Goal: Task Accomplishment & Management: Manage account settings

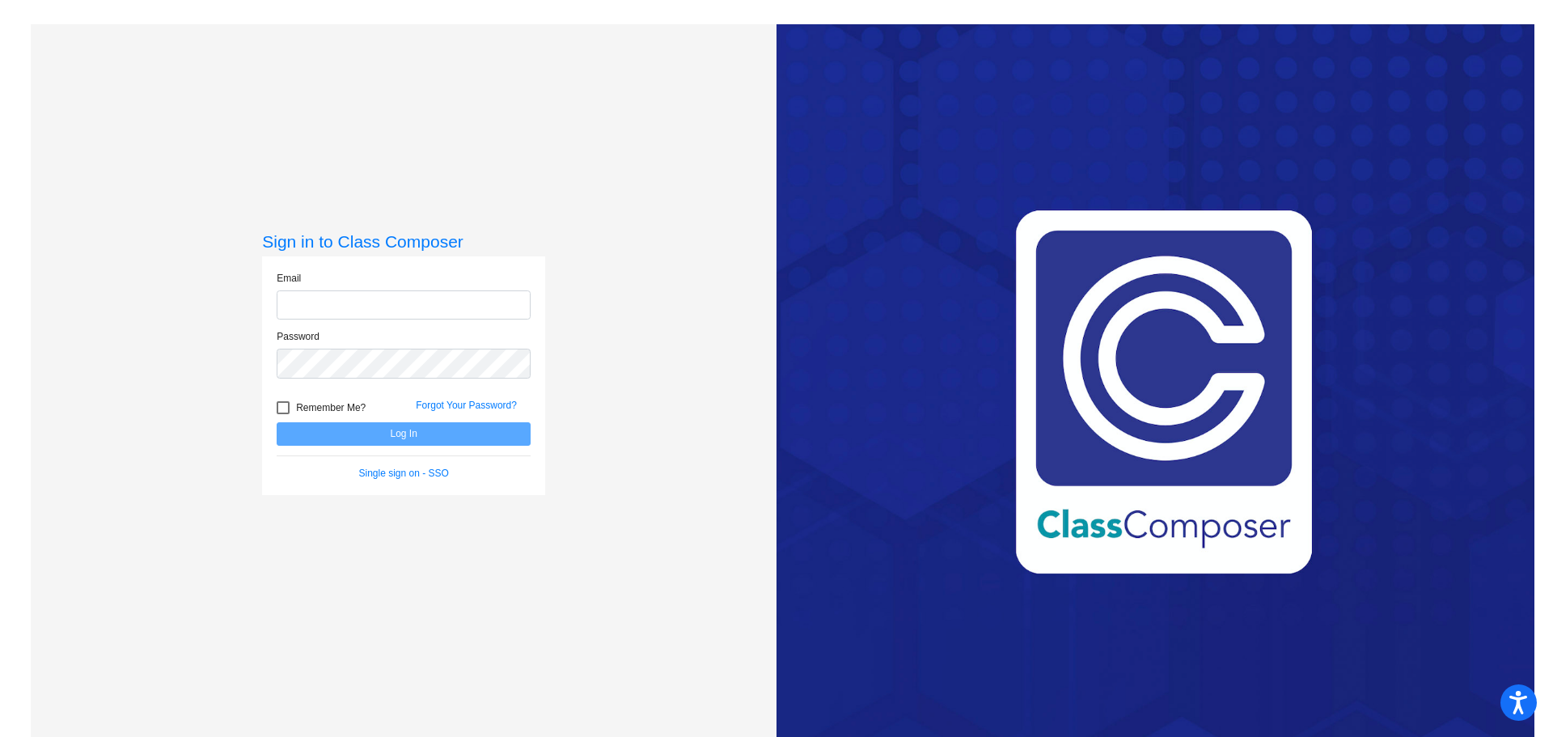
type input "[PERSON_NAME][EMAIL_ADDRESS][DOMAIN_NAME]"
click at [362, 431] on button "Log In" at bounding box center [404, 433] width 254 height 23
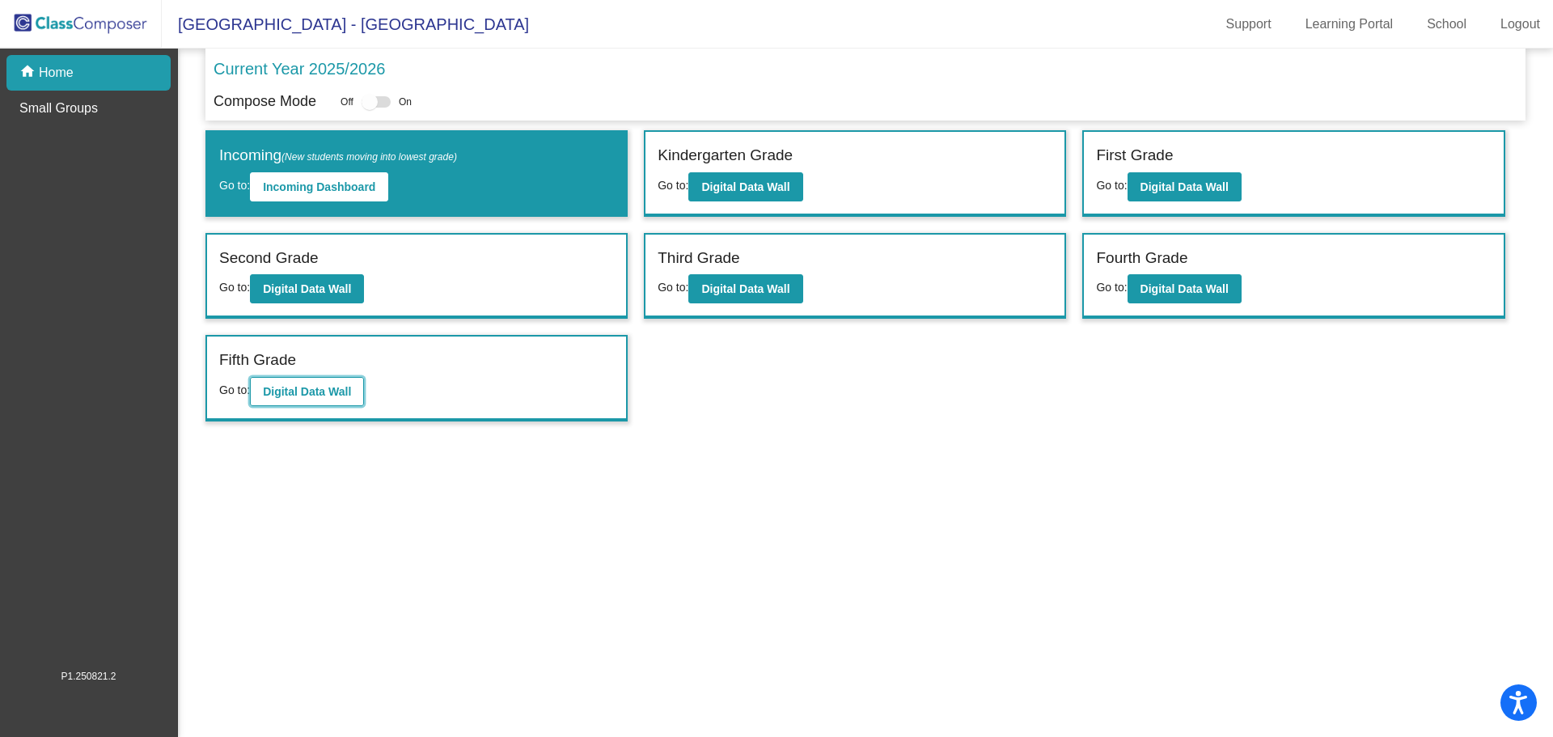
click at [303, 385] on b "Digital Data Wall" at bounding box center [307, 391] width 88 height 13
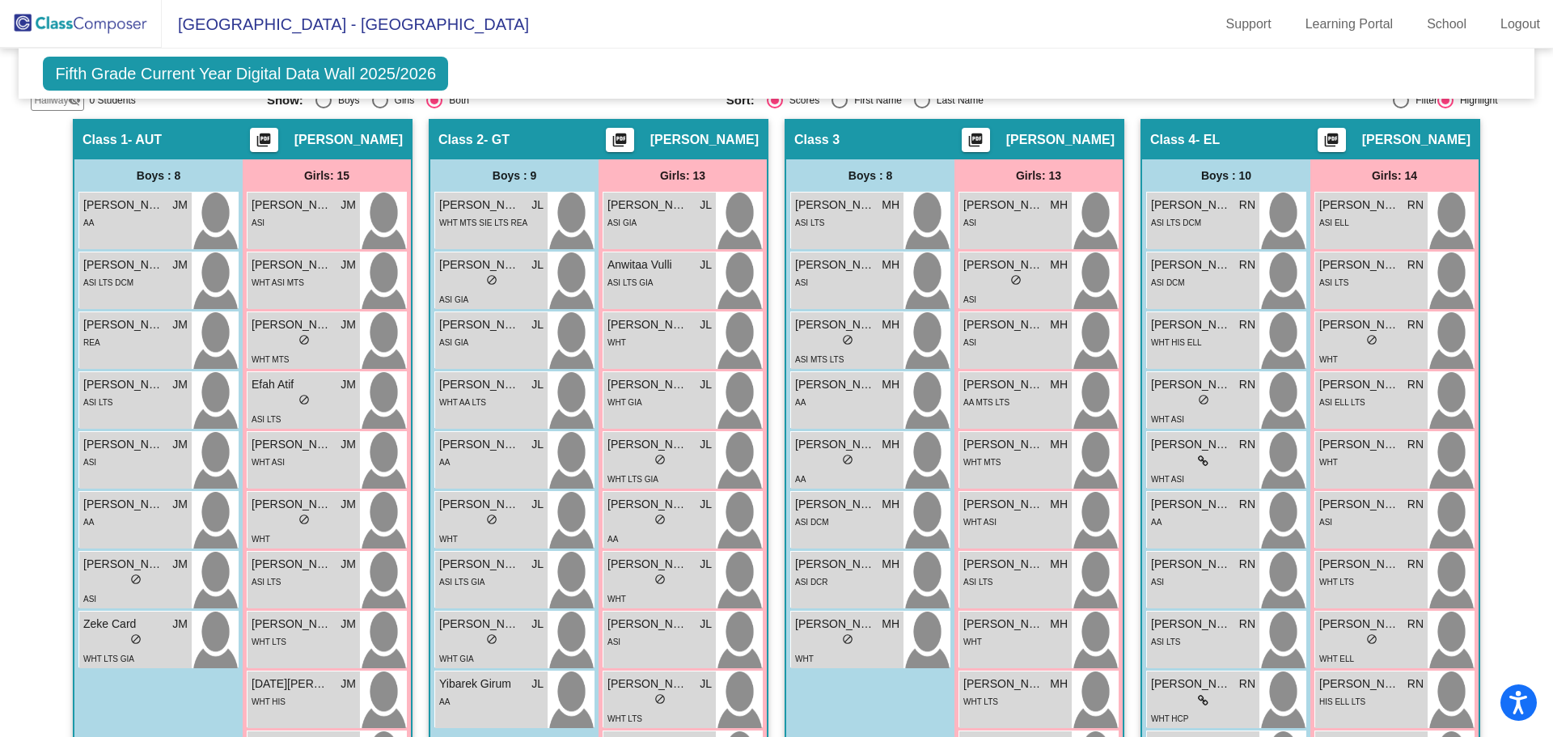
scroll to position [366, 0]
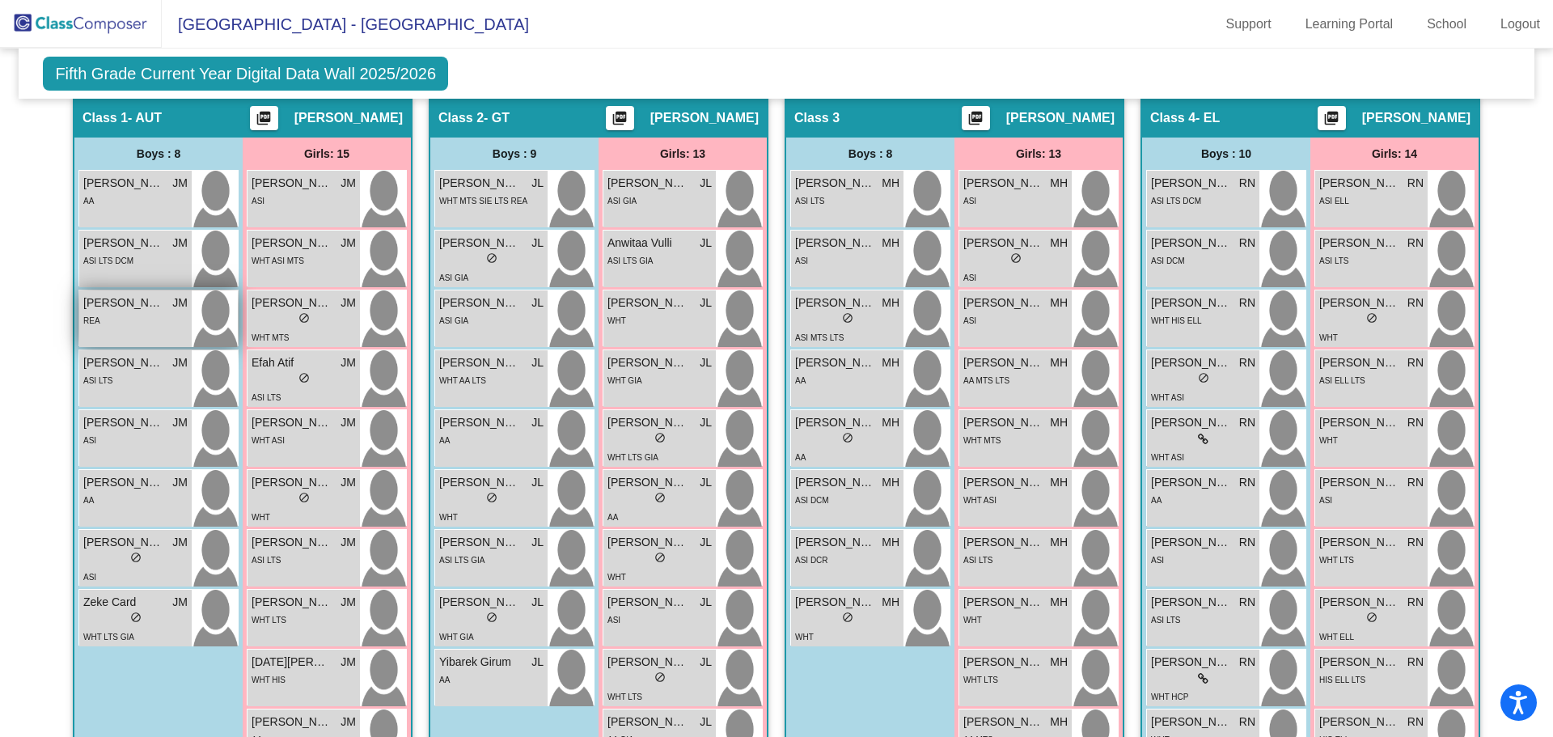
click at [123, 326] on div "REA" at bounding box center [135, 319] width 104 height 17
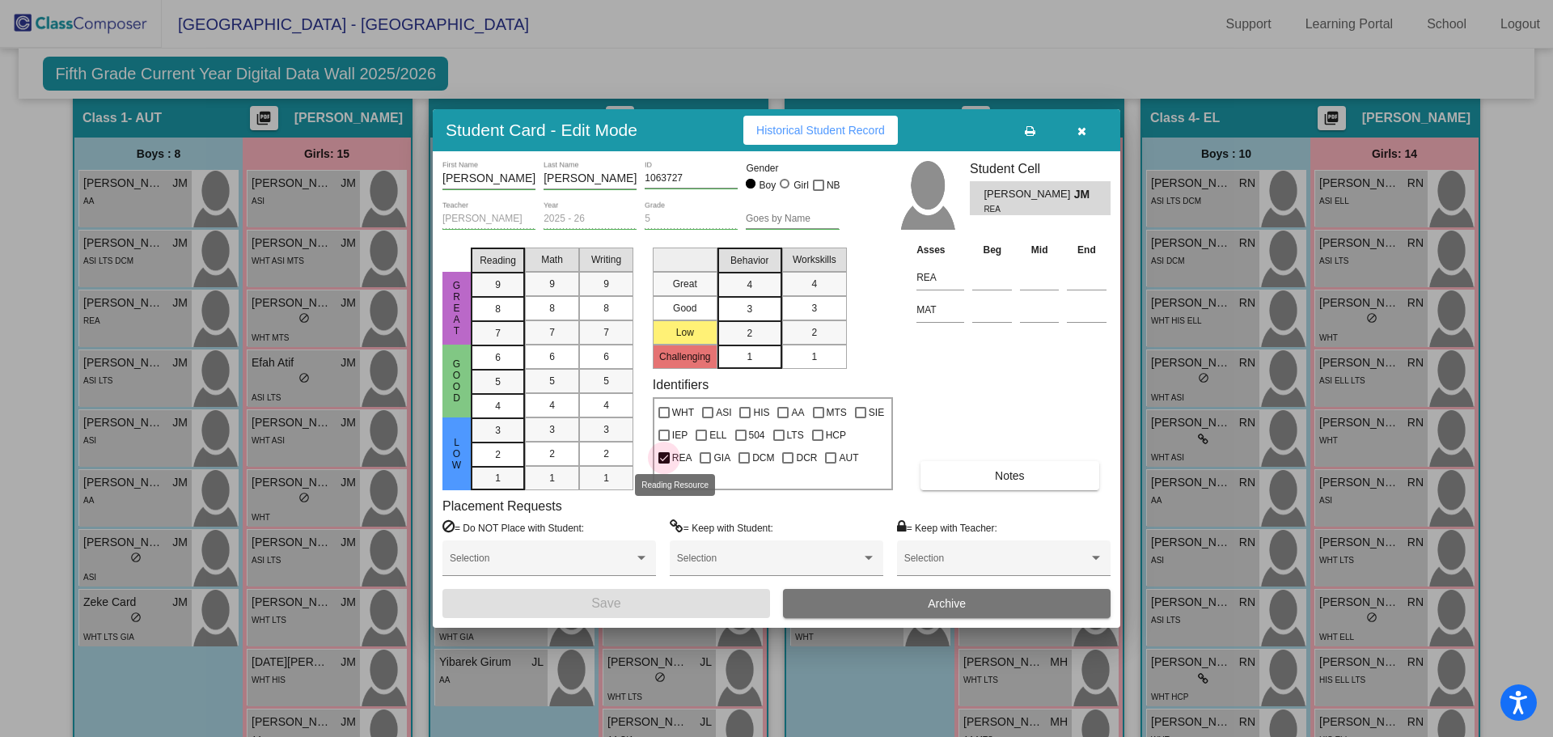
click at [663, 460] on div at bounding box center [663, 457] width 11 height 11
click at [663, 463] on input "REA" at bounding box center [663, 463] width 1 height 1
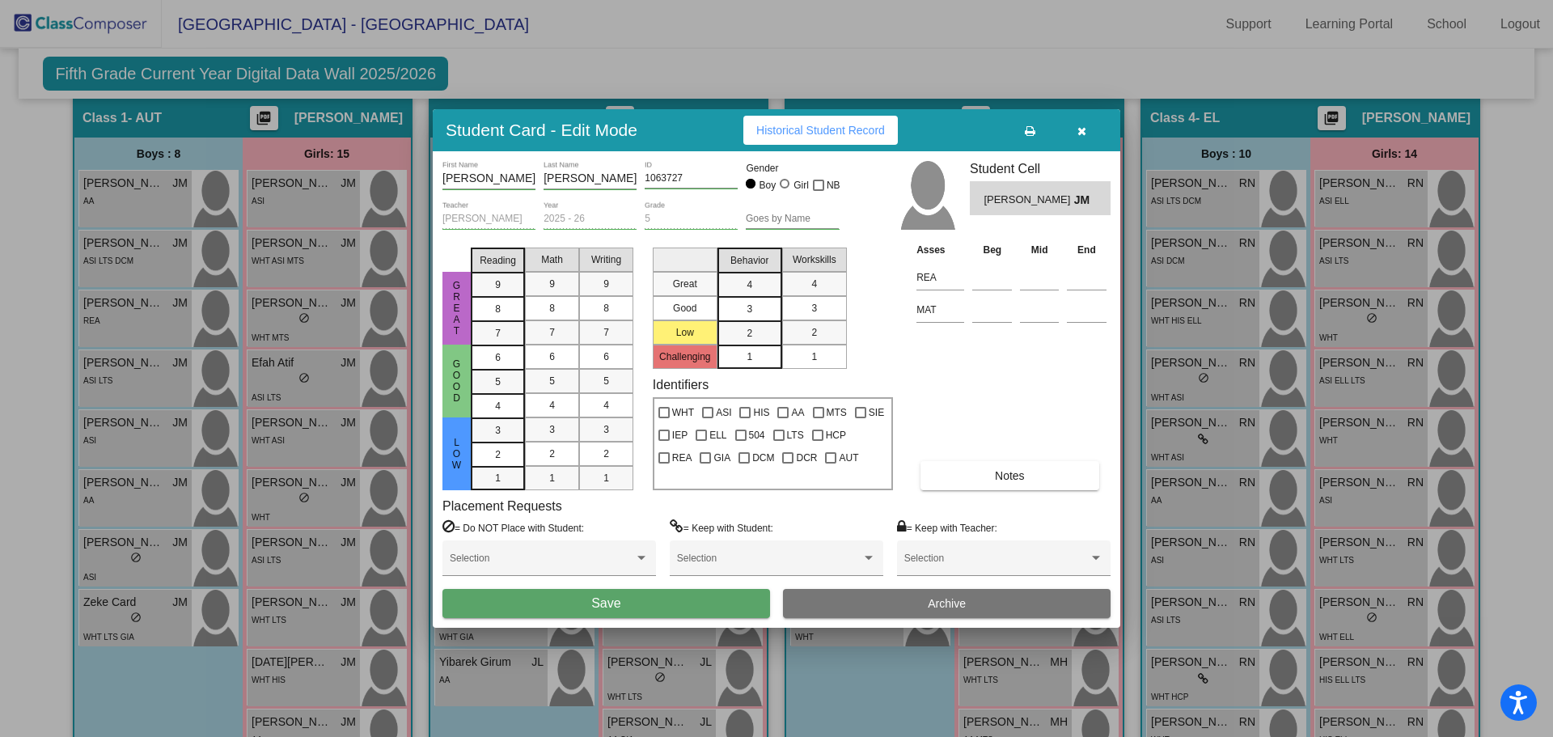
click at [663, 460] on div at bounding box center [663, 457] width 11 height 11
click at [663, 463] on input "REA" at bounding box center [663, 463] width 1 height 1
click at [663, 460] on div at bounding box center [663, 457] width 11 height 11
click at [663, 463] on input "REA" at bounding box center [663, 463] width 1 height 1
checkbox input "false"
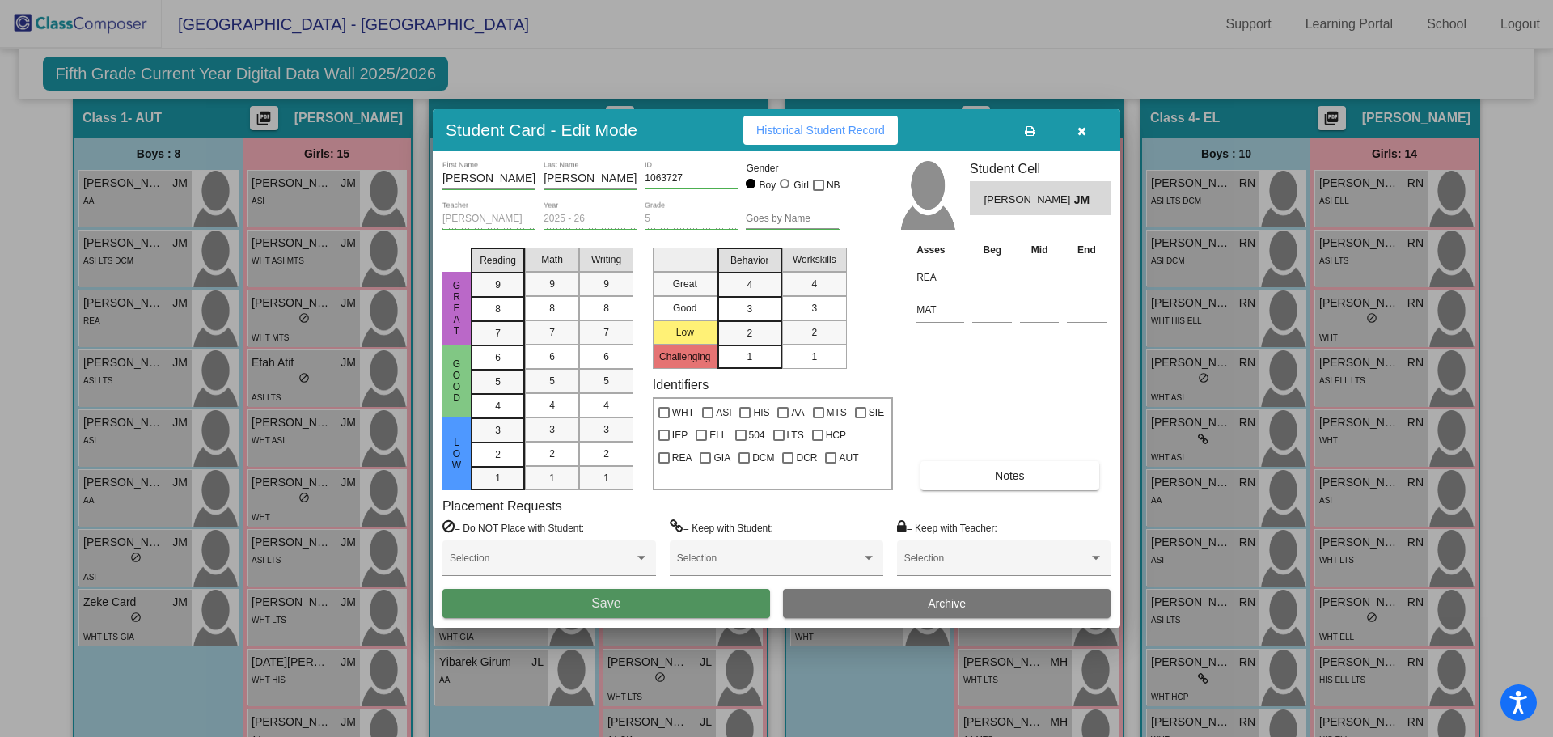
click at [616, 606] on span "Save" at bounding box center [605, 603] width 29 height 14
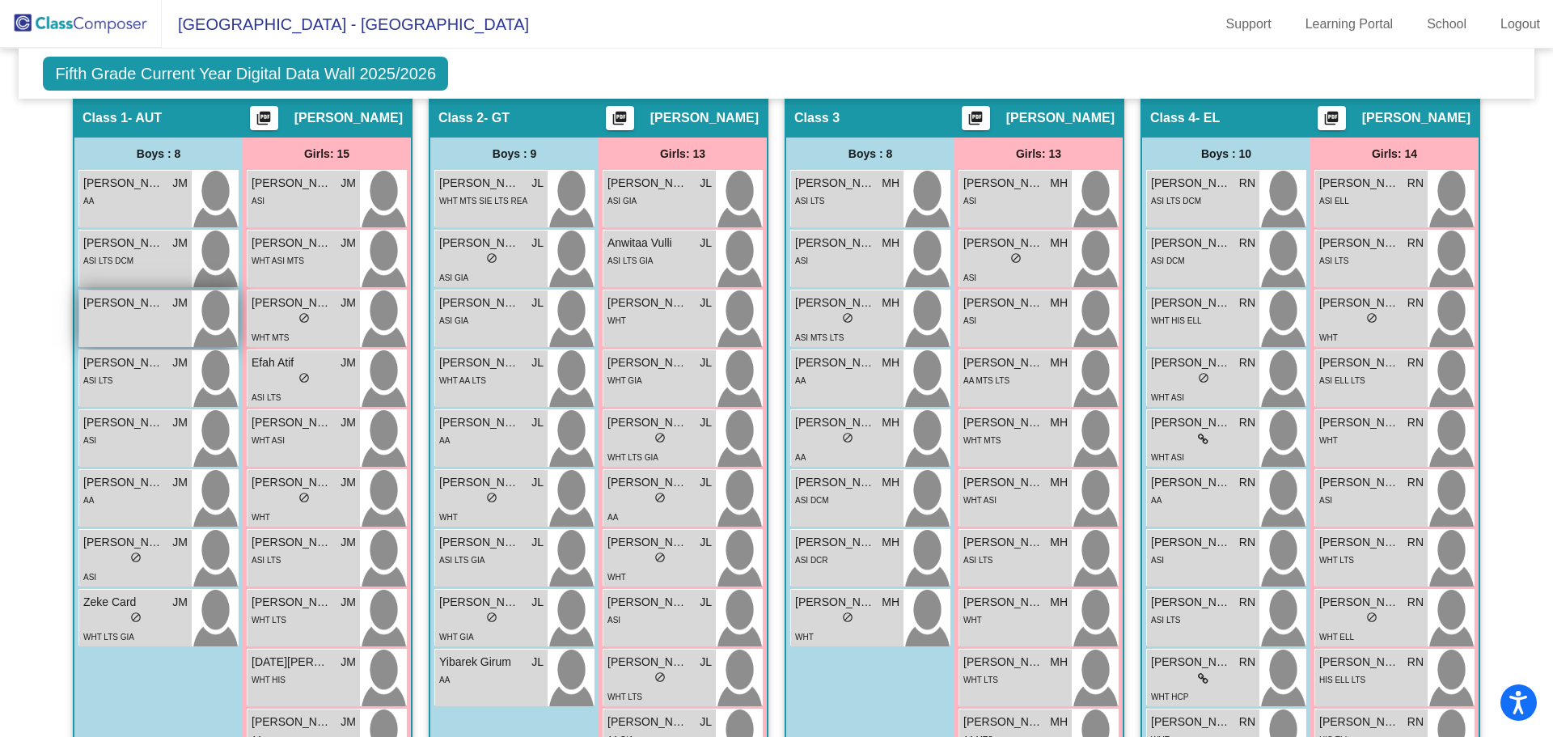
click at [132, 336] on div "[PERSON_NAME] [PERSON_NAME] lock do_not_disturb_alt" at bounding box center [135, 318] width 112 height 57
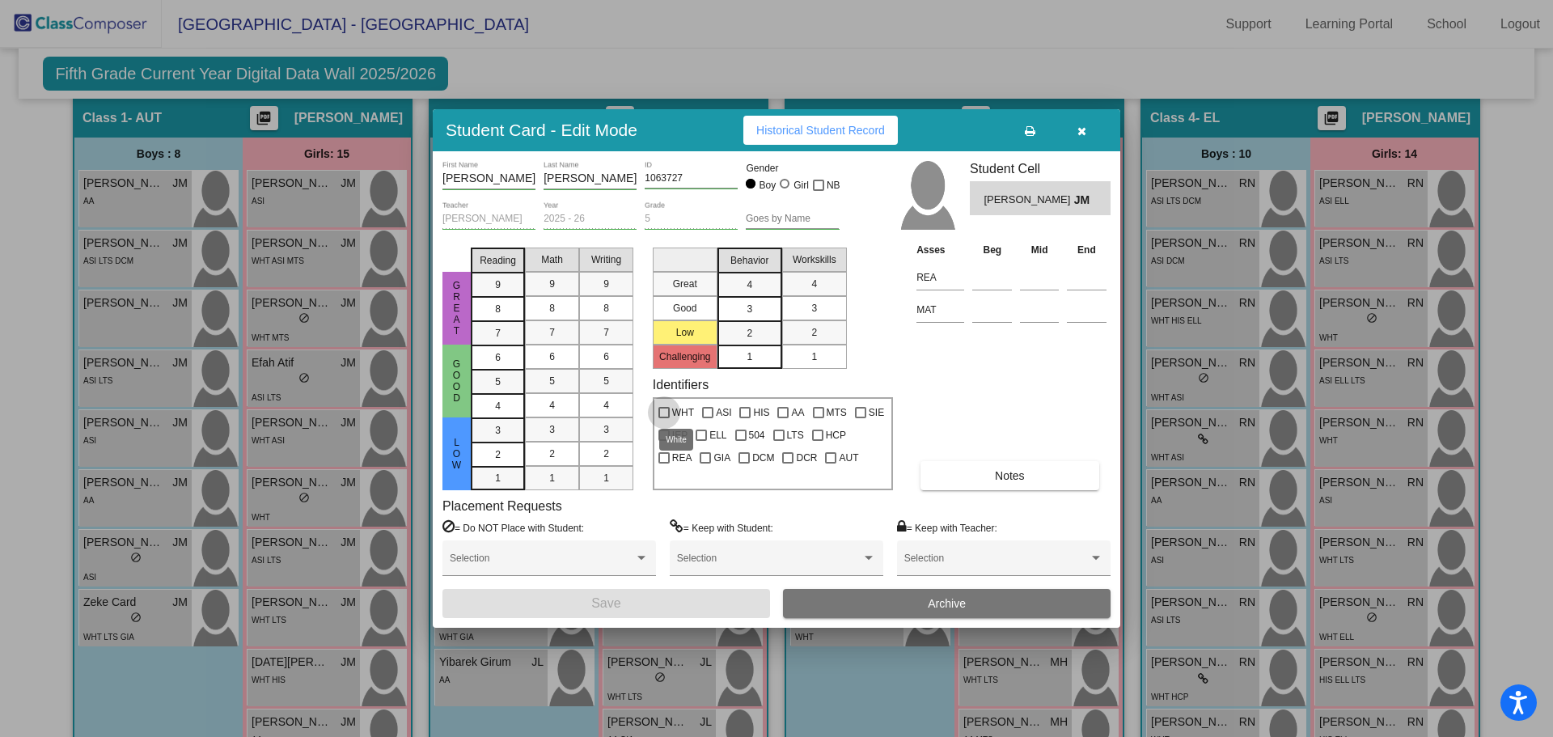
click at [663, 408] on div at bounding box center [663, 412] width 11 height 11
click at [663, 418] on input "WHT" at bounding box center [663, 418] width 1 height 1
checkbox input "true"
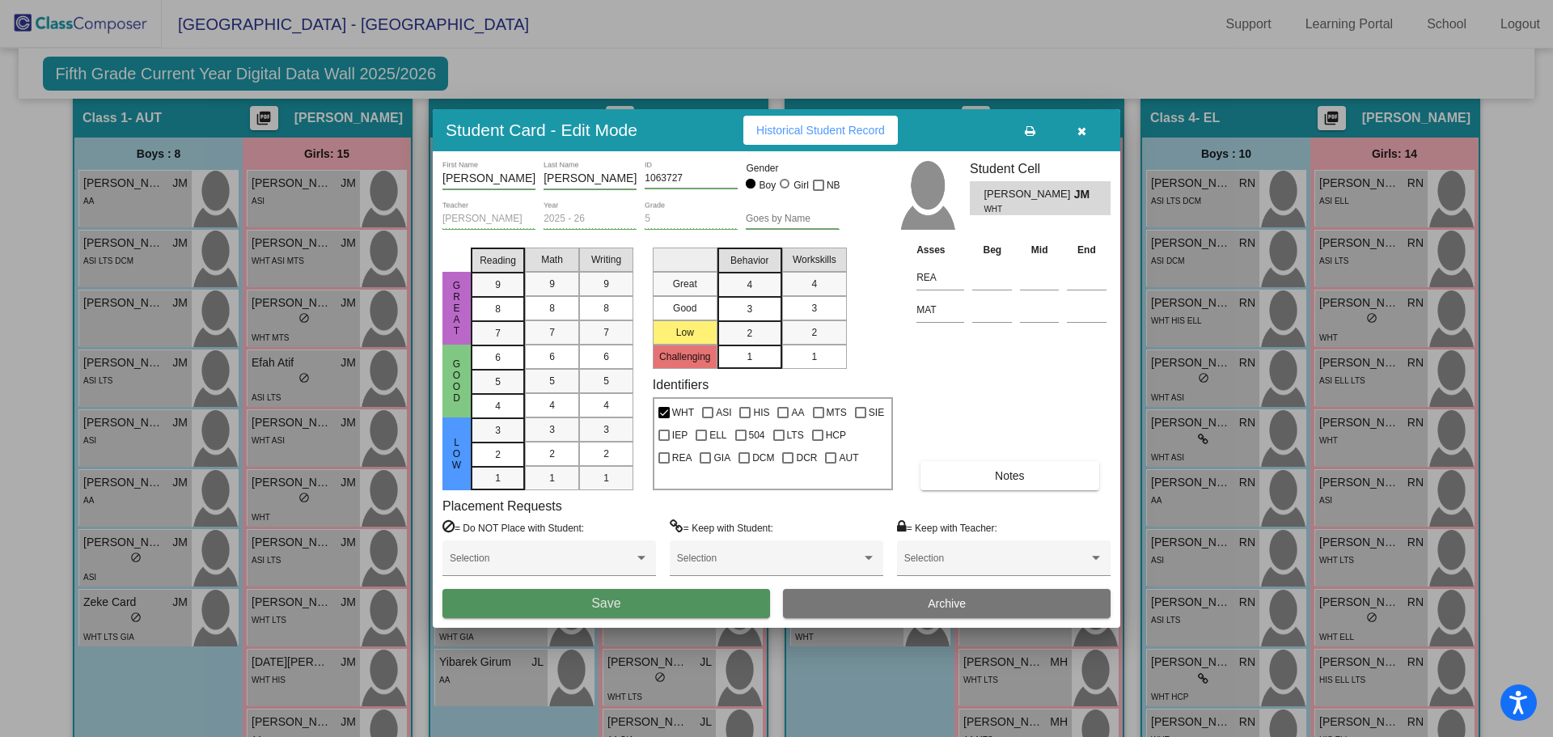
click at [617, 614] on button "Save" at bounding box center [606, 603] width 328 height 29
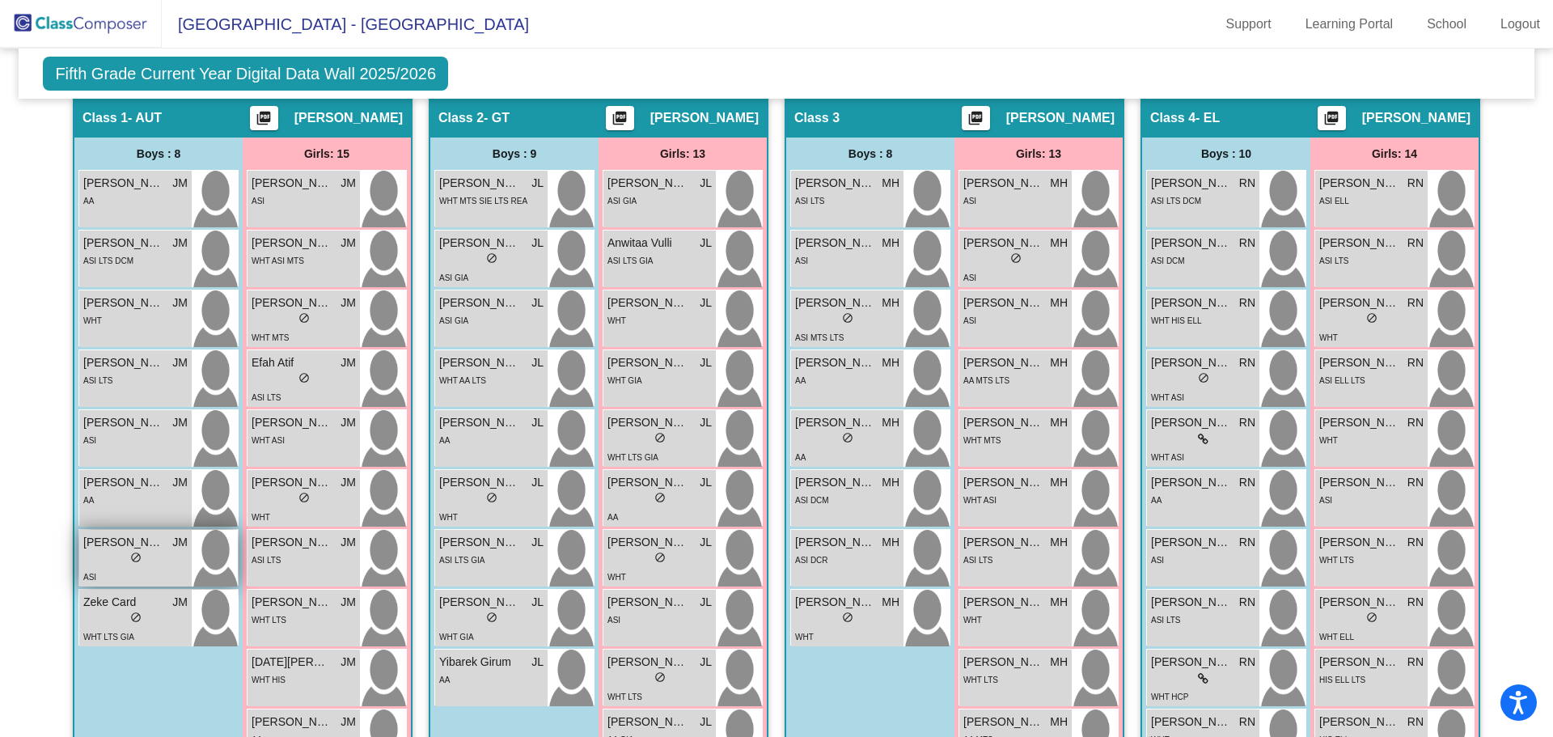
click at [124, 559] on div "lock do_not_disturb_alt" at bounding box center [135, 559] width 104 height 17
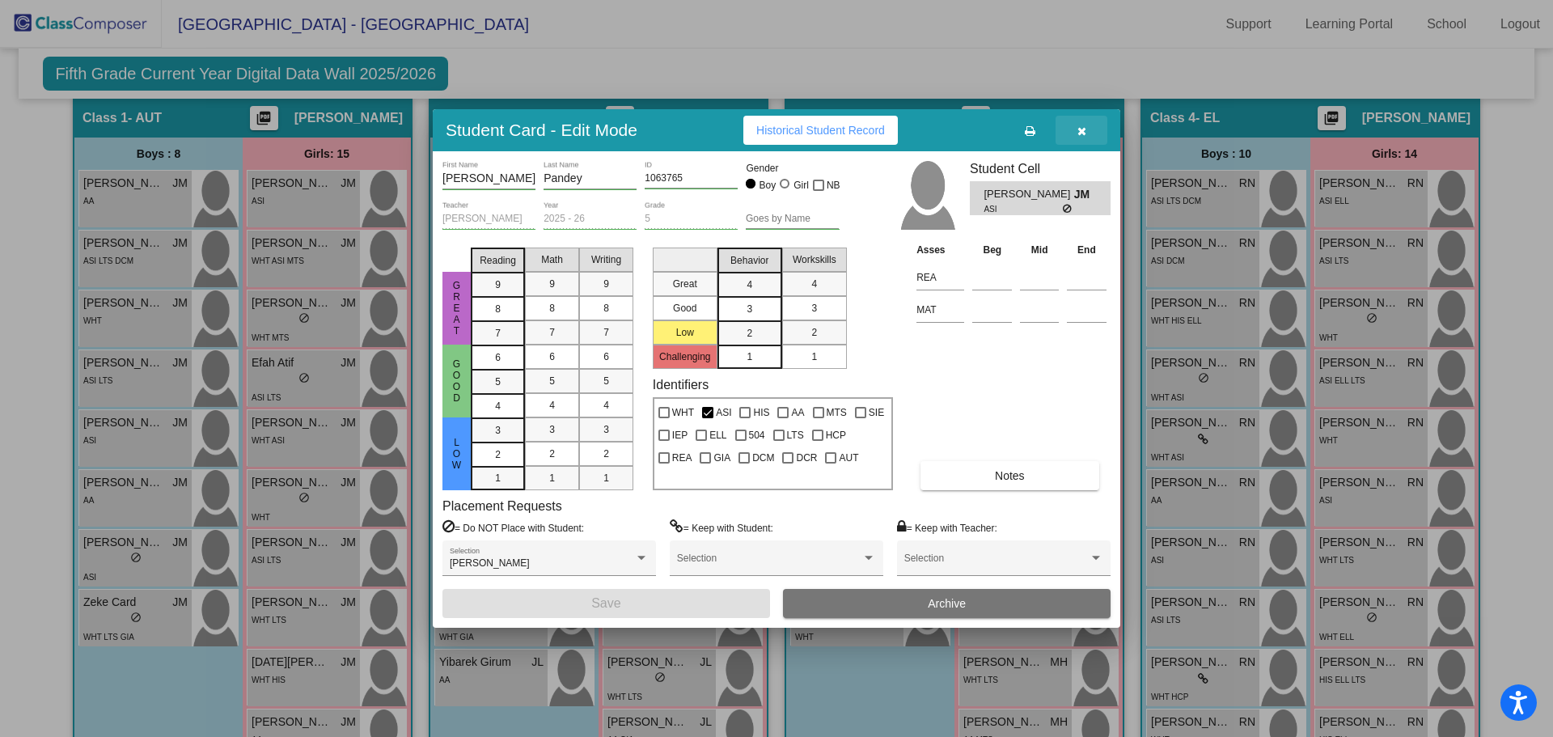
click at [1077, 127] on icon "button" at bounding box center [1081, 130] width 9 height 11
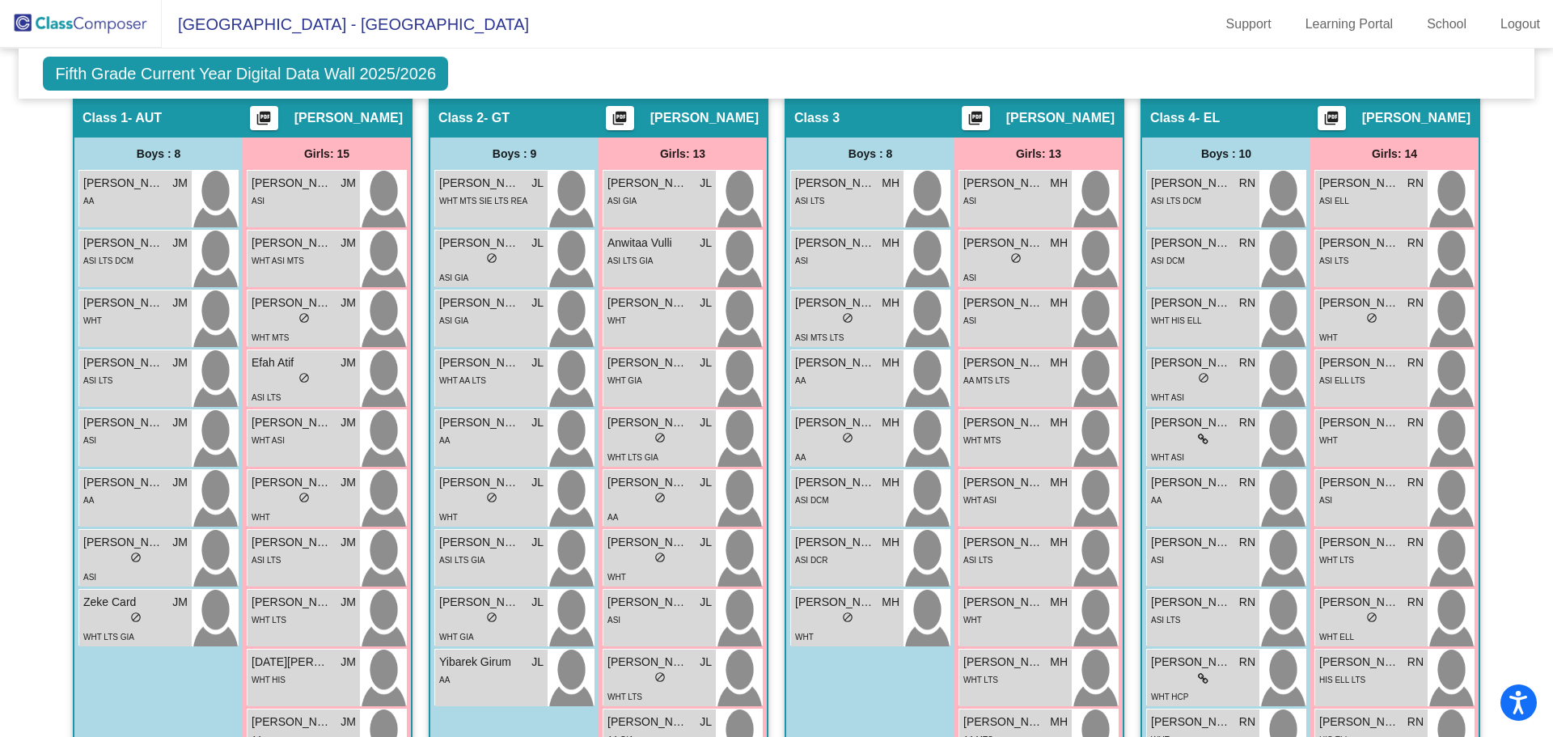
scroll to position [0, 0]
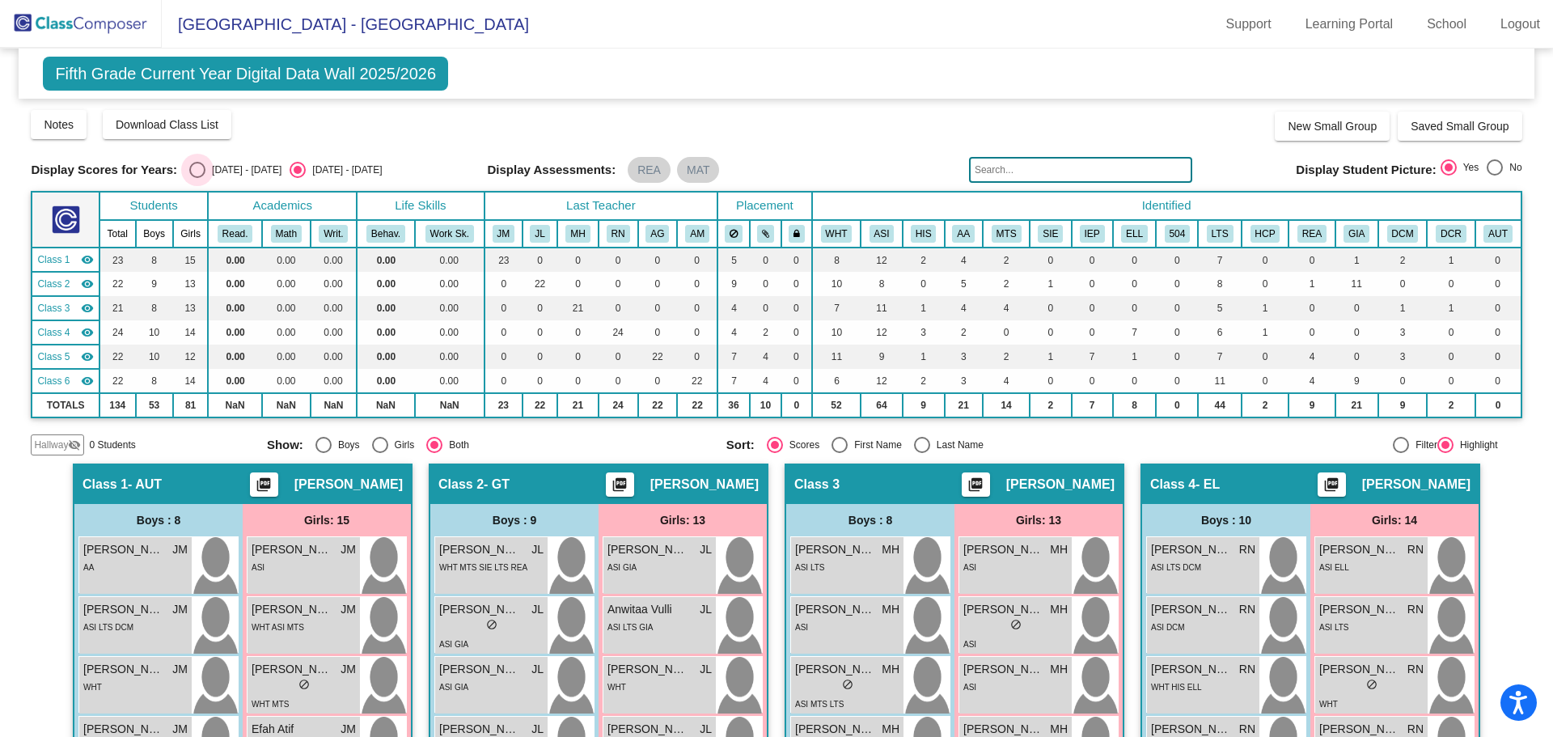
click at [198, 166] on div "Select an option" at bounding box center [197, 170] width 16 height 16
click at [197, 178] on input "[DATE] - [DATE]" at bounding box center [197, 178] width 1 height 1
radio input "true"
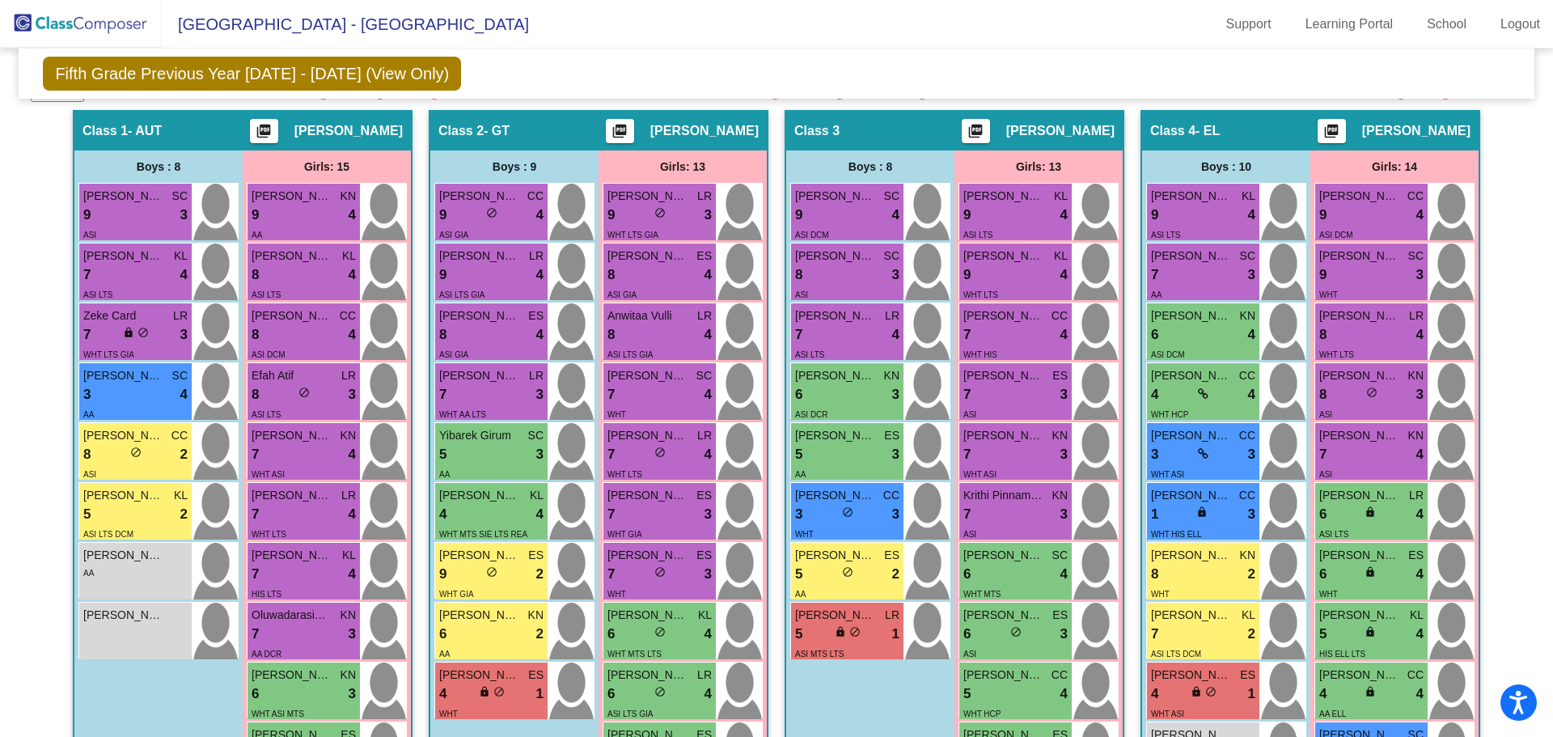
scroll to position [383, 0]
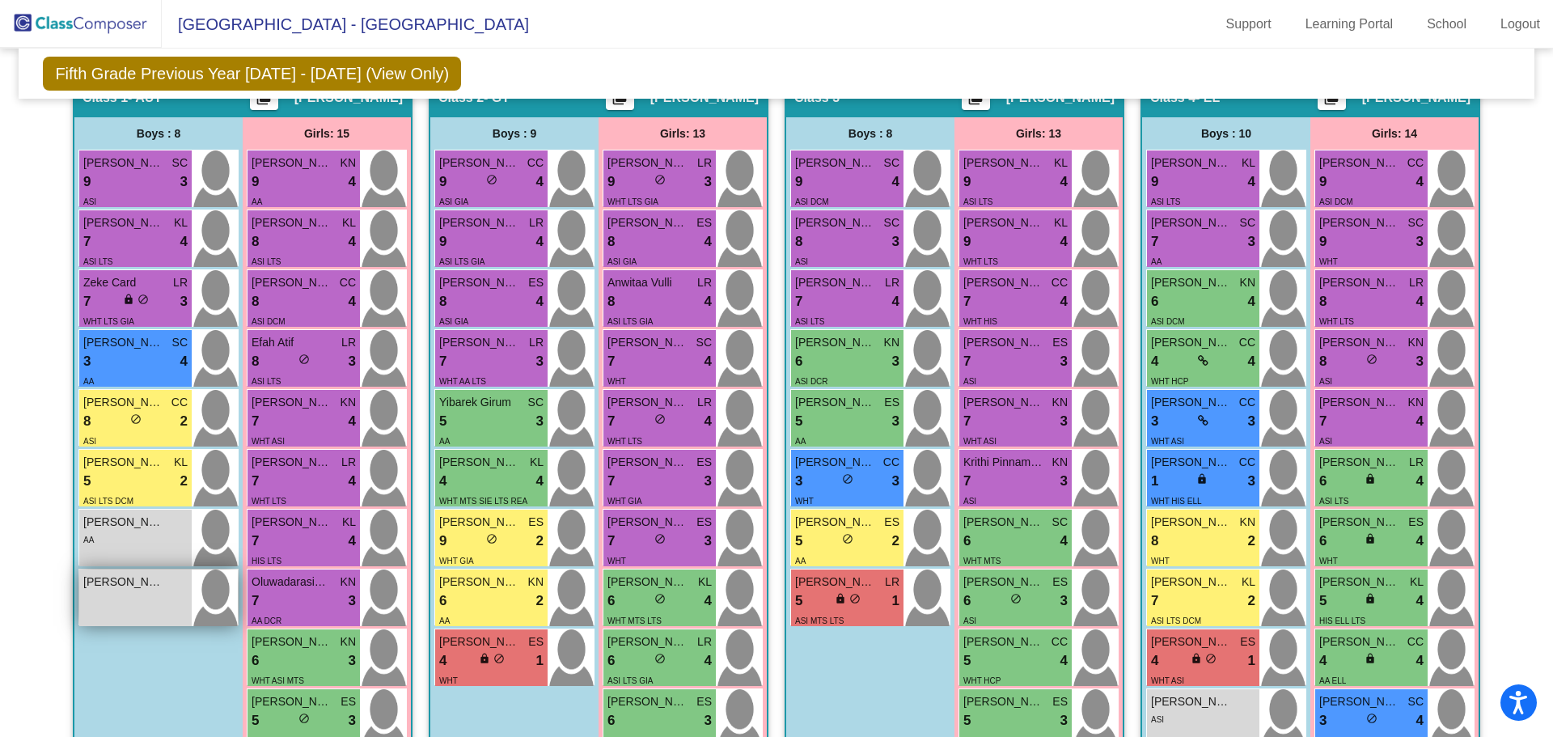
click at [148, 609] on div "[PERSON_NAME] lock do_not_disturb_alt" at bounding box center [135, 597] width 112 height 57
click at [146, 590] on span "[PERSON_NAME]" at bounding box center [123, 581] width 81 height 17
click at [118, 427] on div "8 lock do_not_disturb_alt 2" at bounding box center [135, 421] width 104 height 21
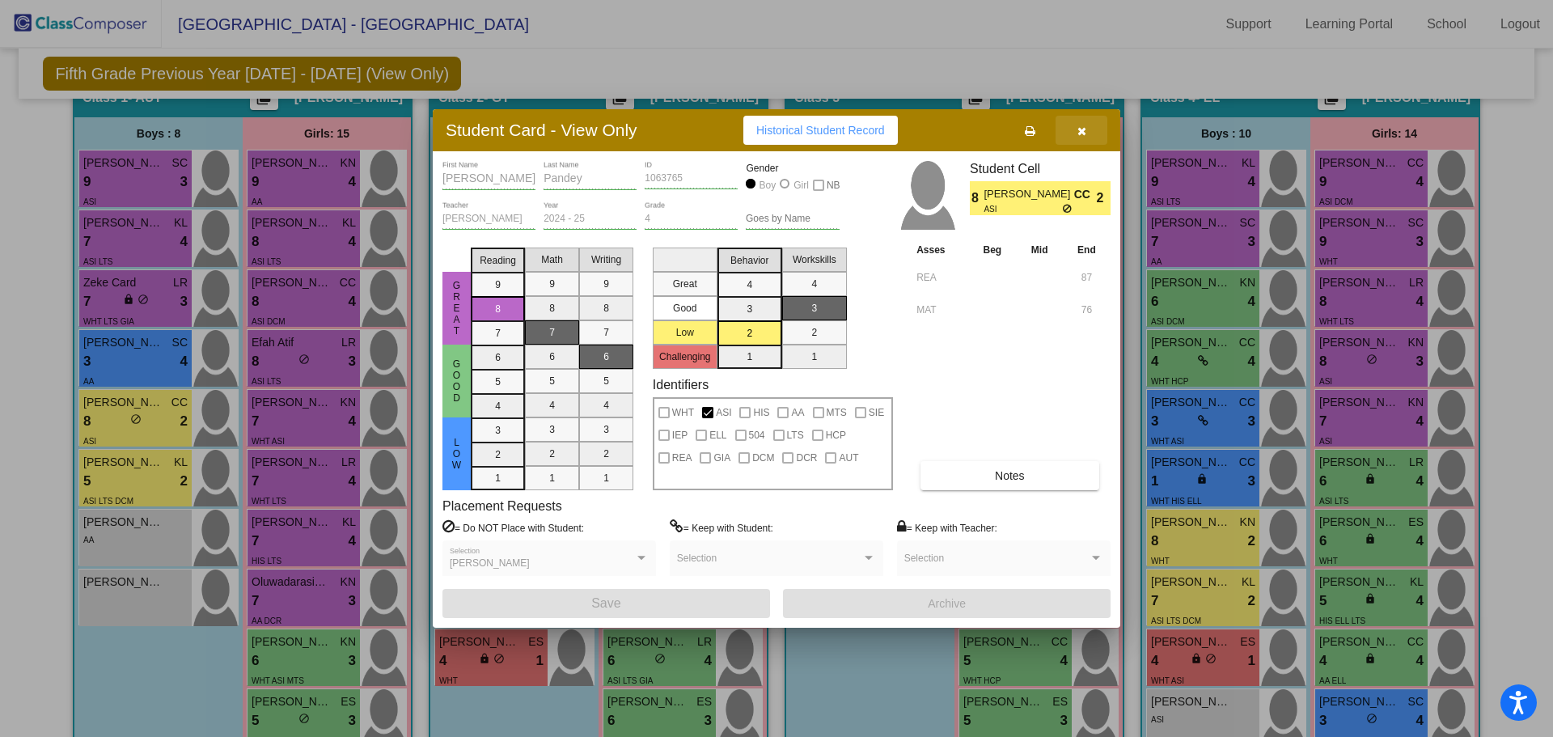
click at [1081, 129] on icon "button" at bounding box center [1081, 130] width 9 height 11
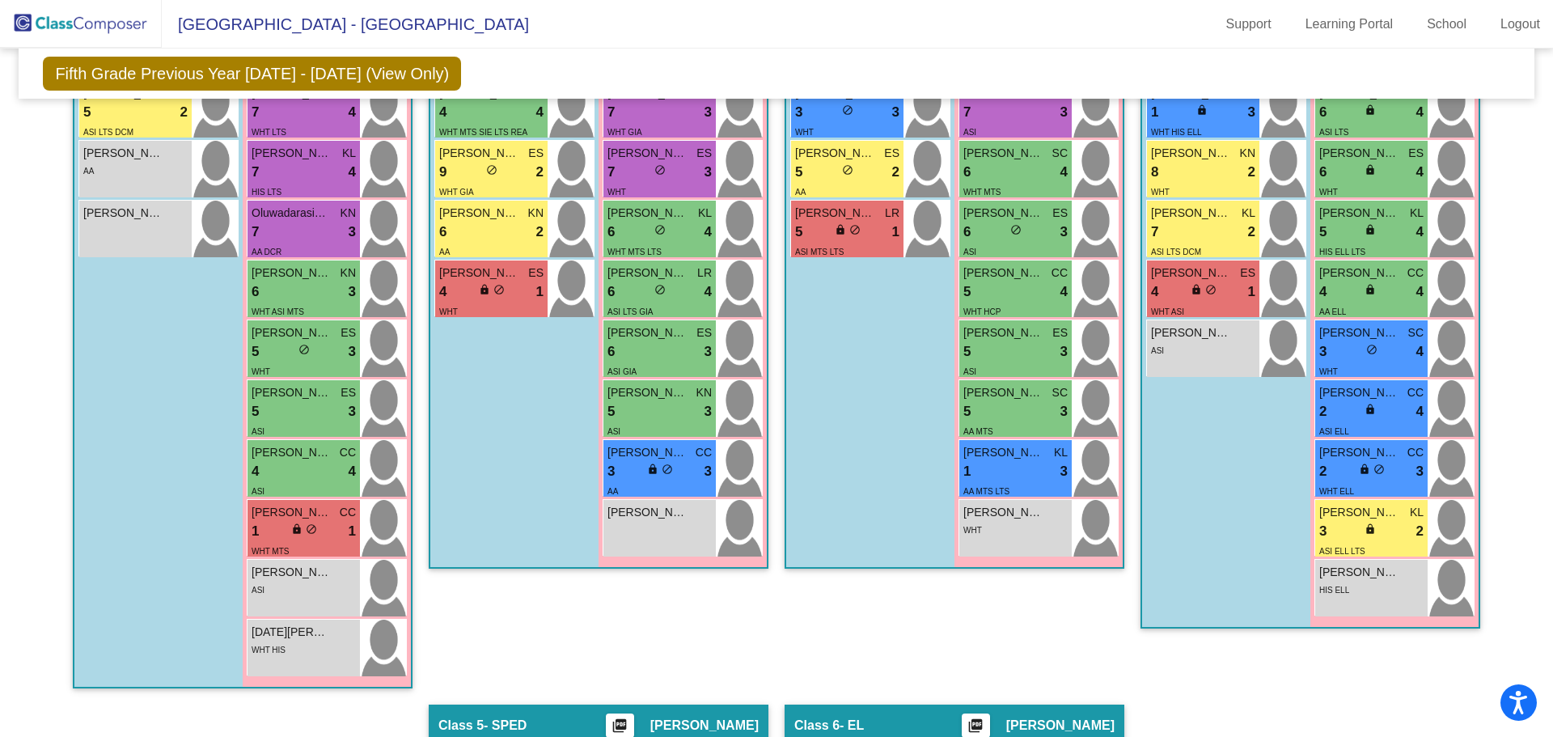
scroll to position [744, 0]
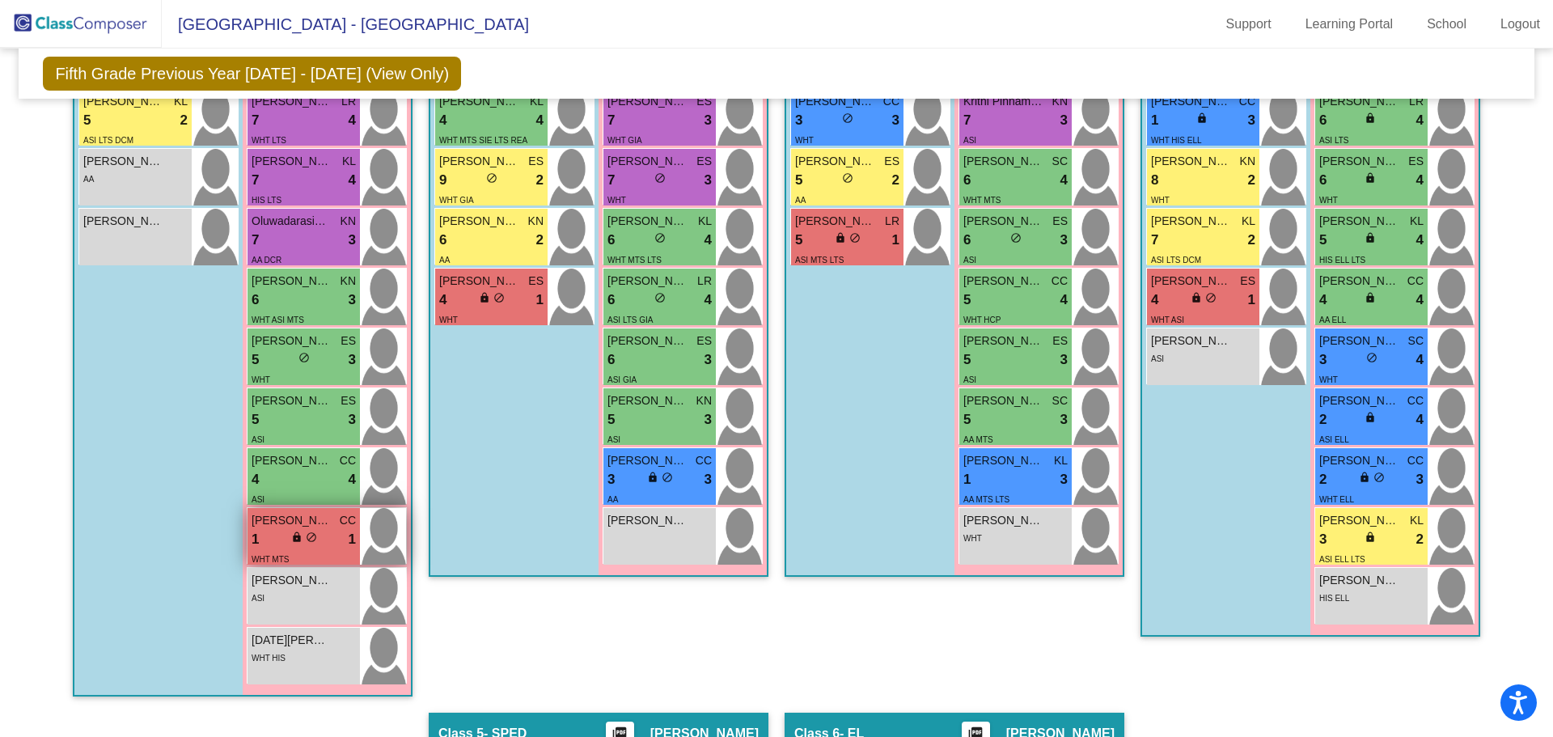
click at [267, 537] on div "1 lock do_not_disturb_alt 1" at bounding box center [304, 539] width 104 height 21
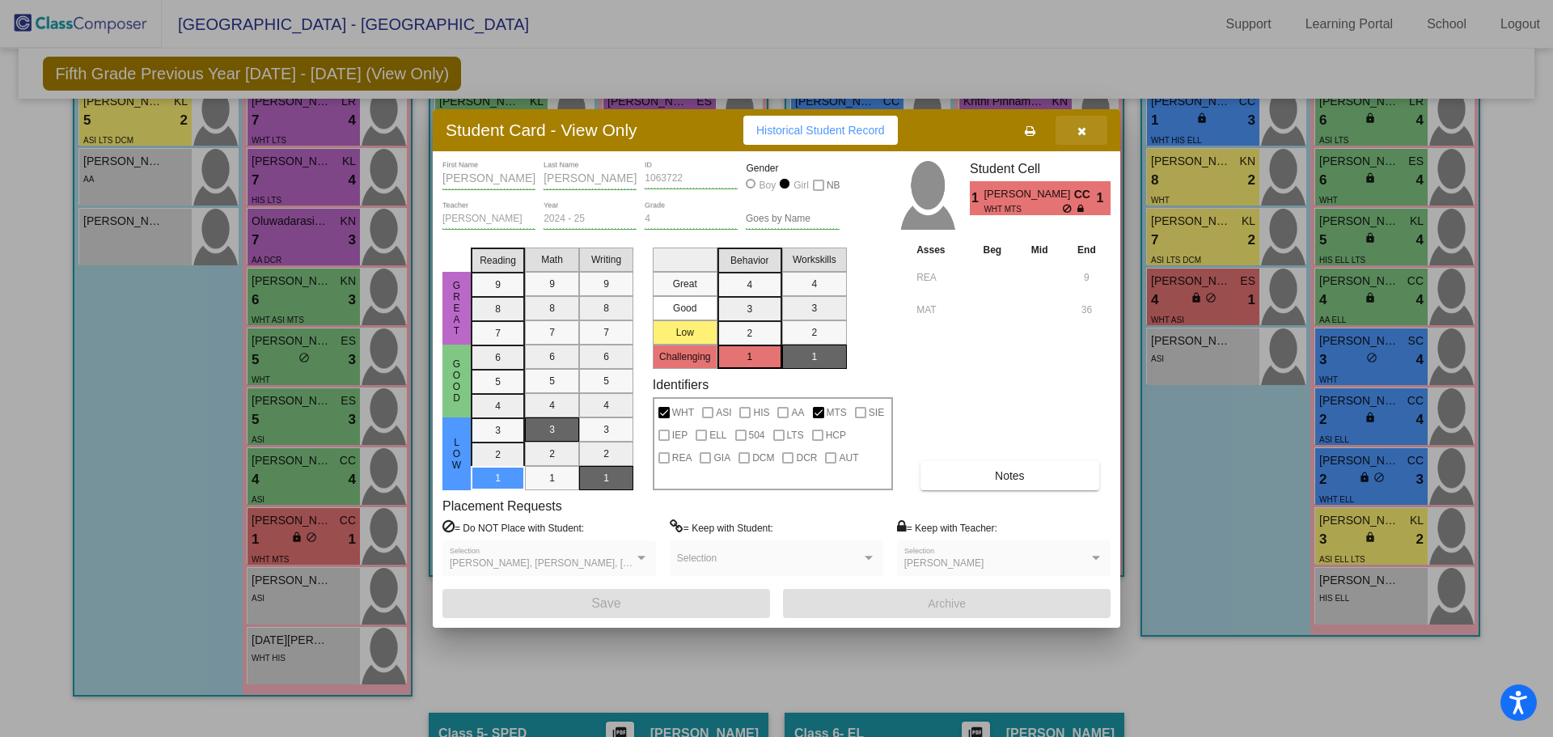
click at [1078, 133] on icon "button" at bounding box center [1081, 130] width 9 height 11
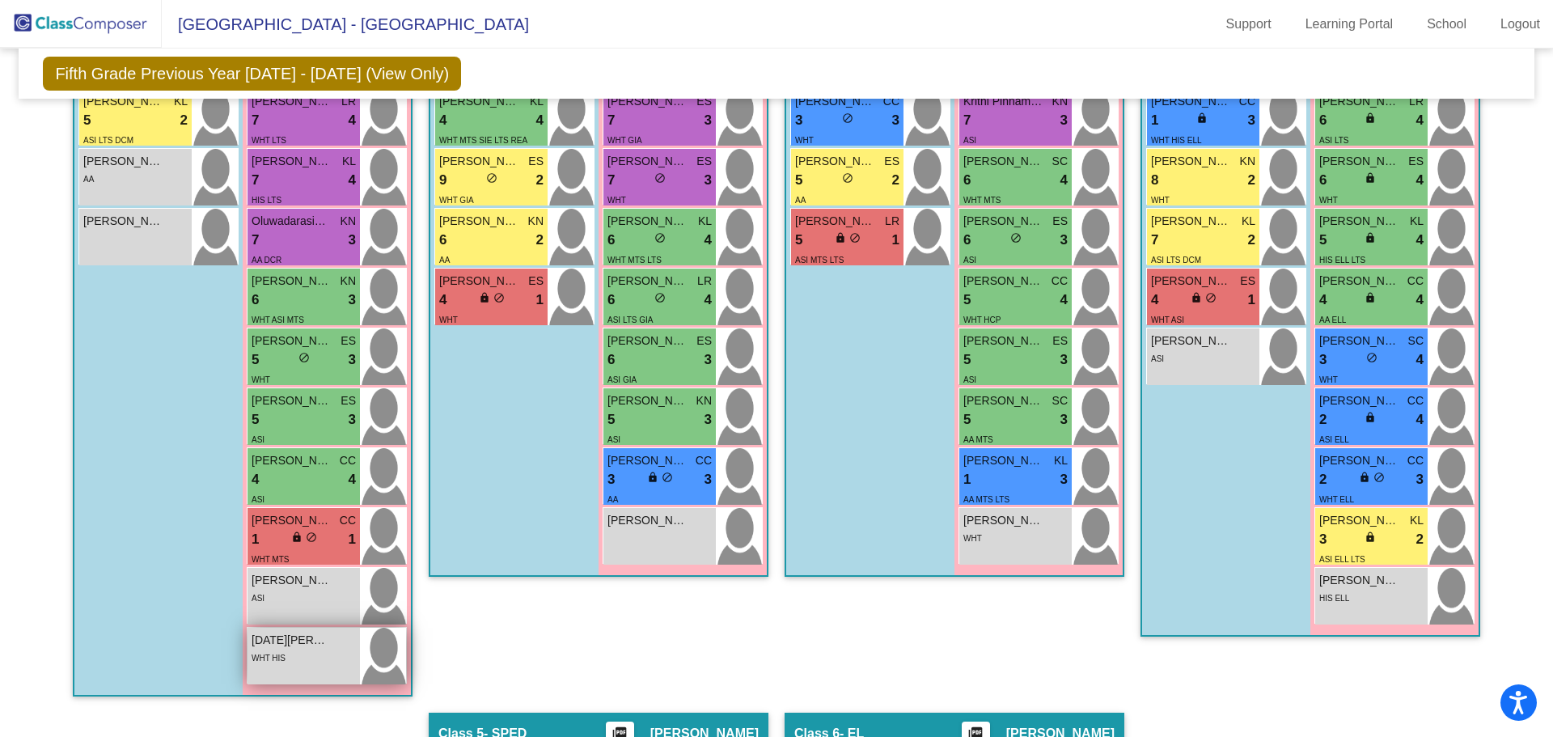
click at [298, 658] on div "WHT HIS" at bounding box center [304, 657] width 104 height 17
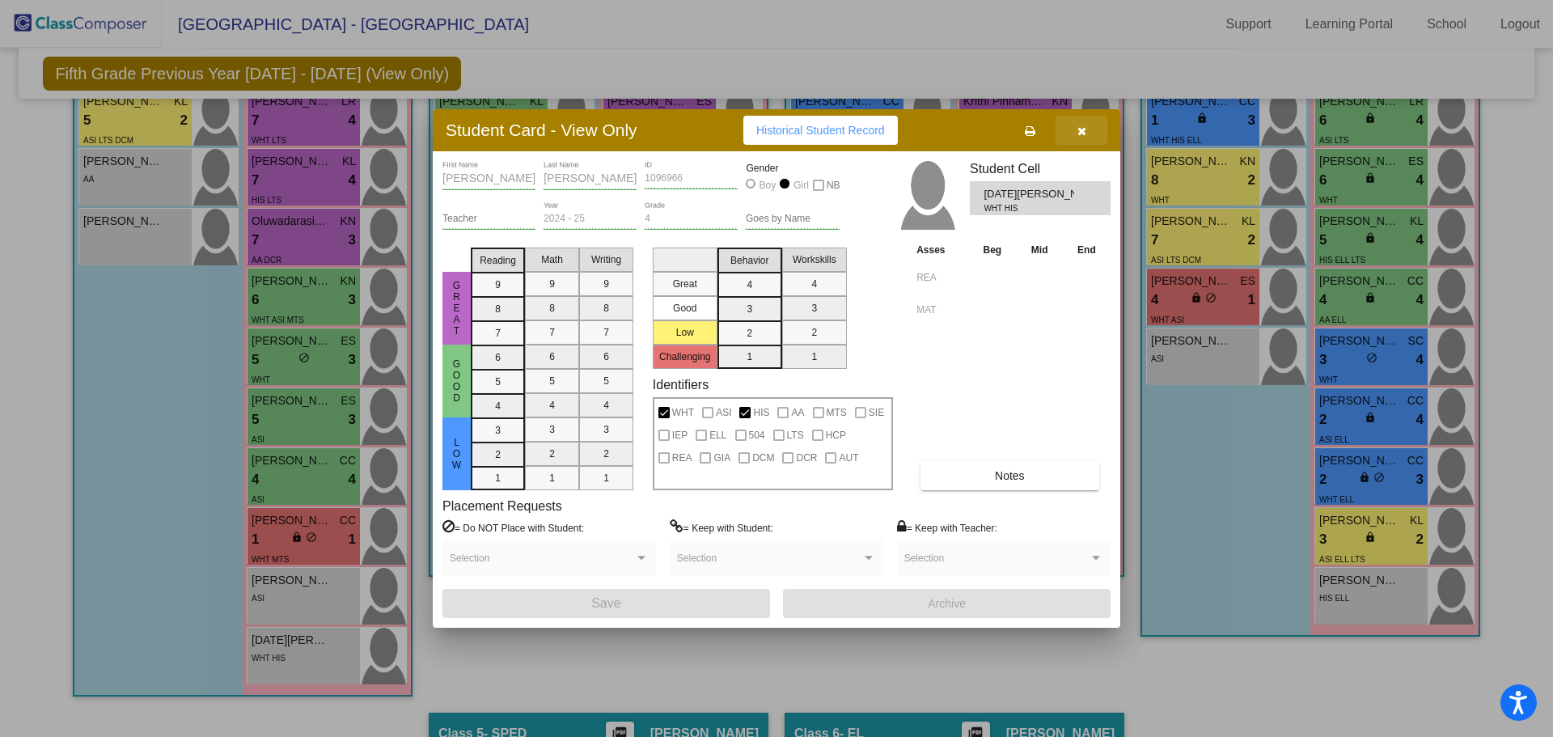
click at [1078, 125] on icon "button" at bounding box center [1081, 130] width 9 height 11
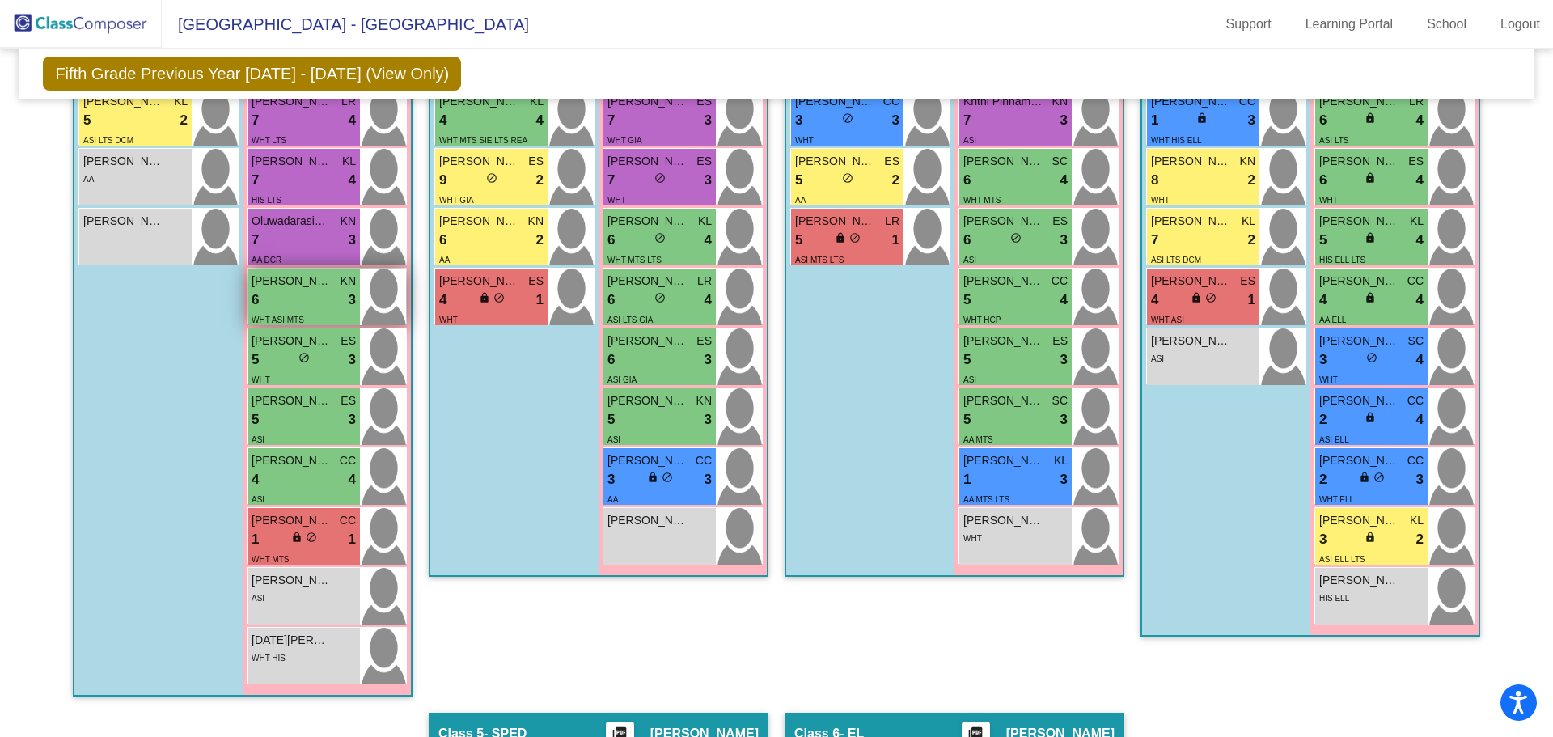
click at [300, 303] on div "6 lock do_not_disturb_alt 3" at bounding box center [304, 300] width 104 height 21
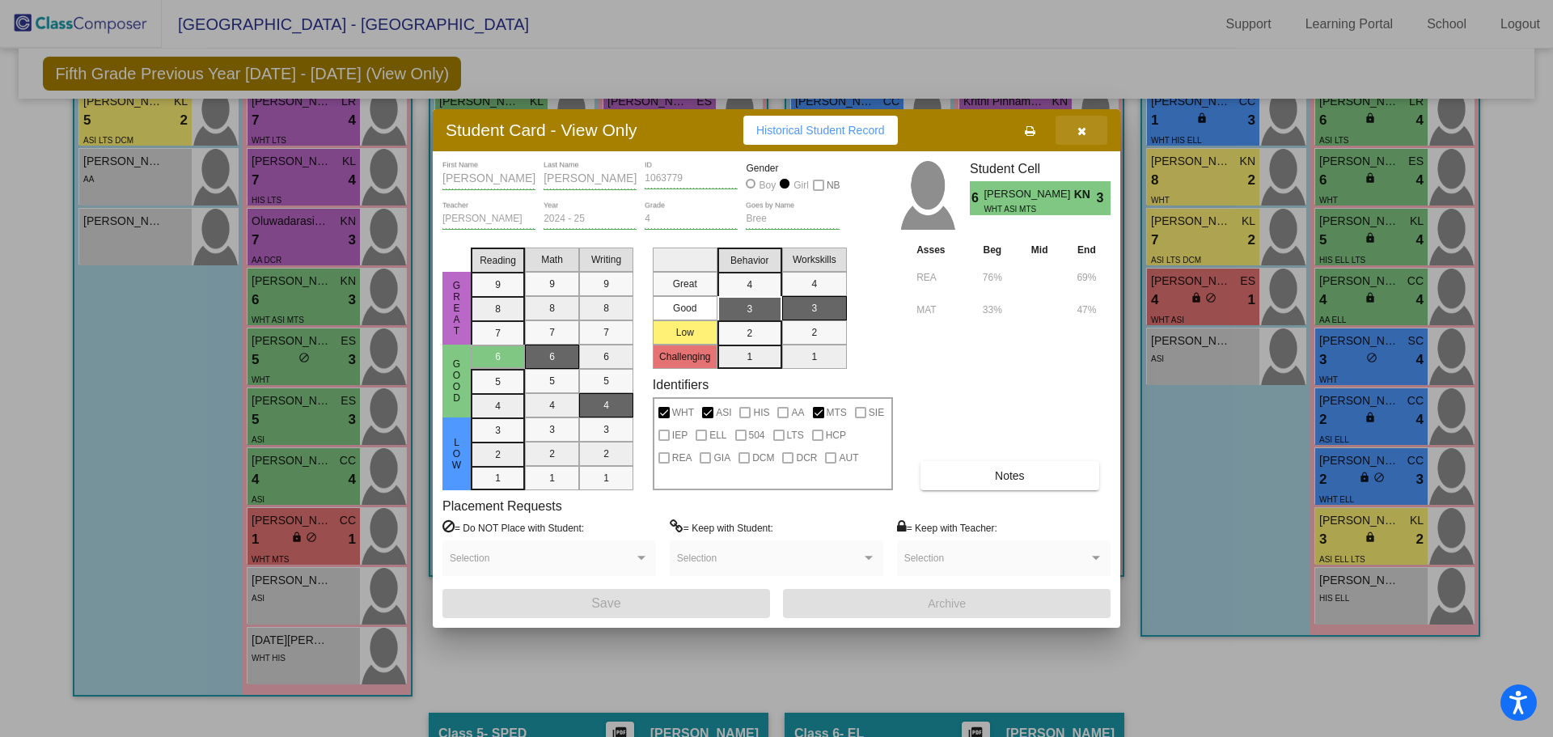
click at [1082, 136] on icon "button" at bounding box center [1081, 130] width 9 height 11
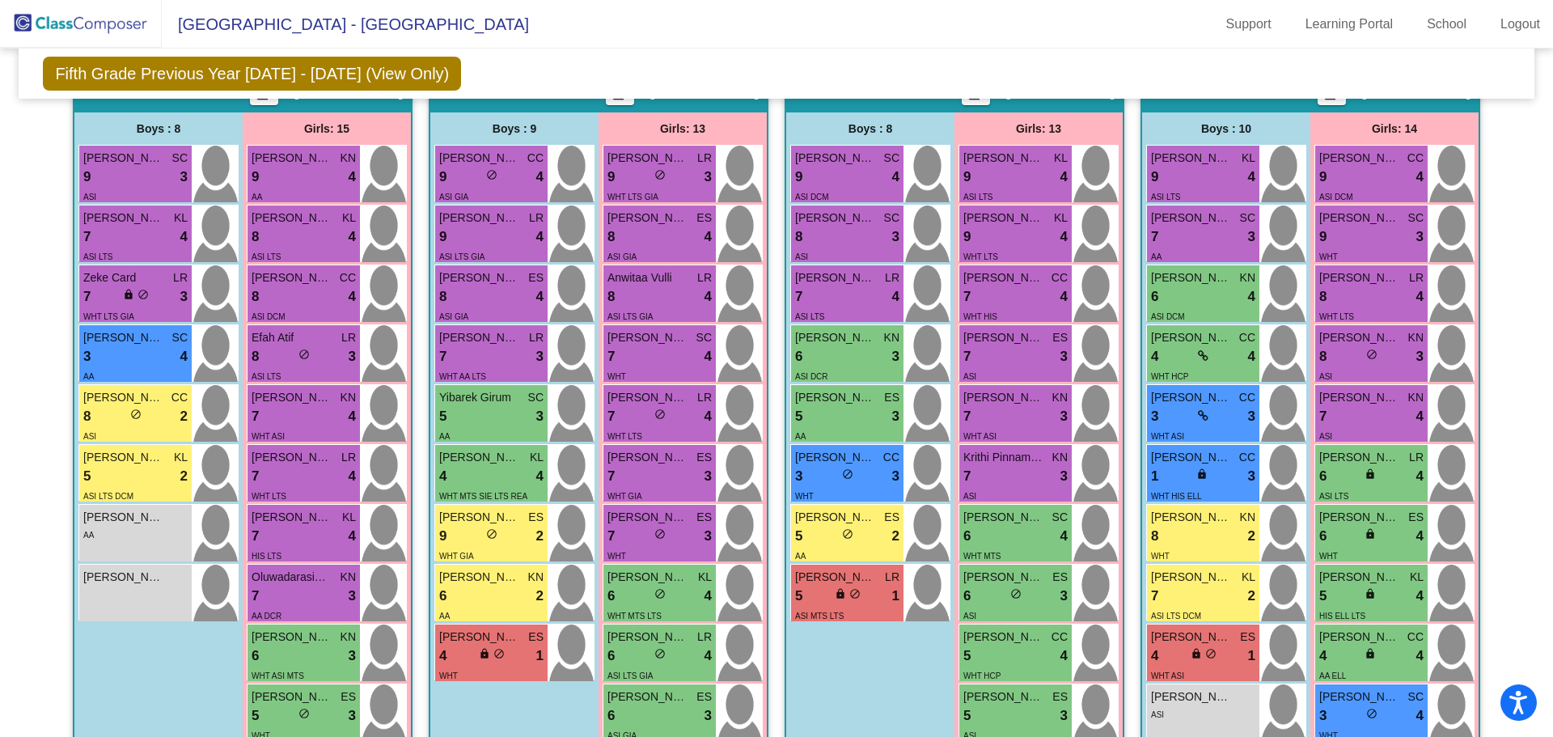
scroll to position [383, 0]
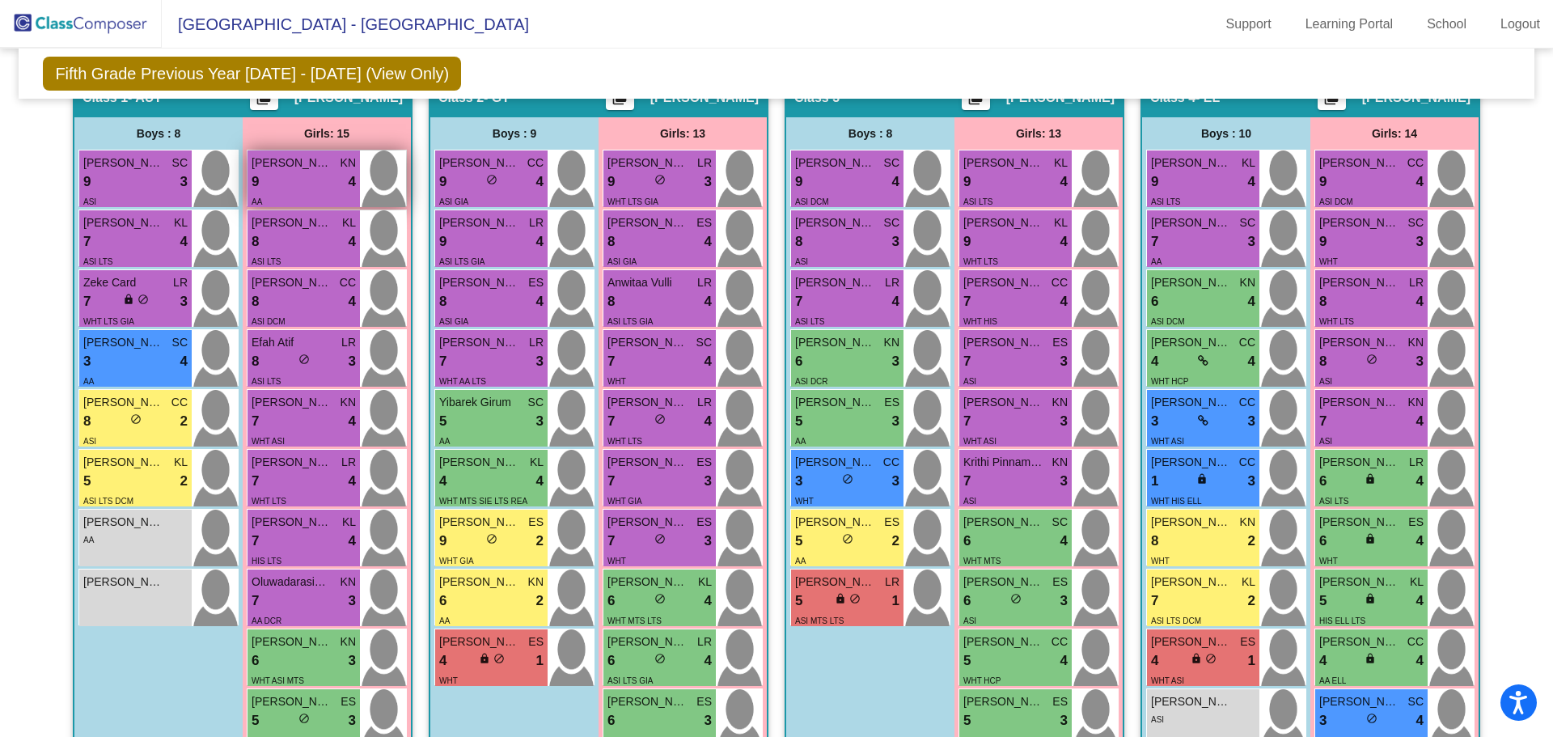
click at [311, 181] on div "9 lock do_not_disturb_alt 4" at bounding box center [304, 181] width 104 height 21
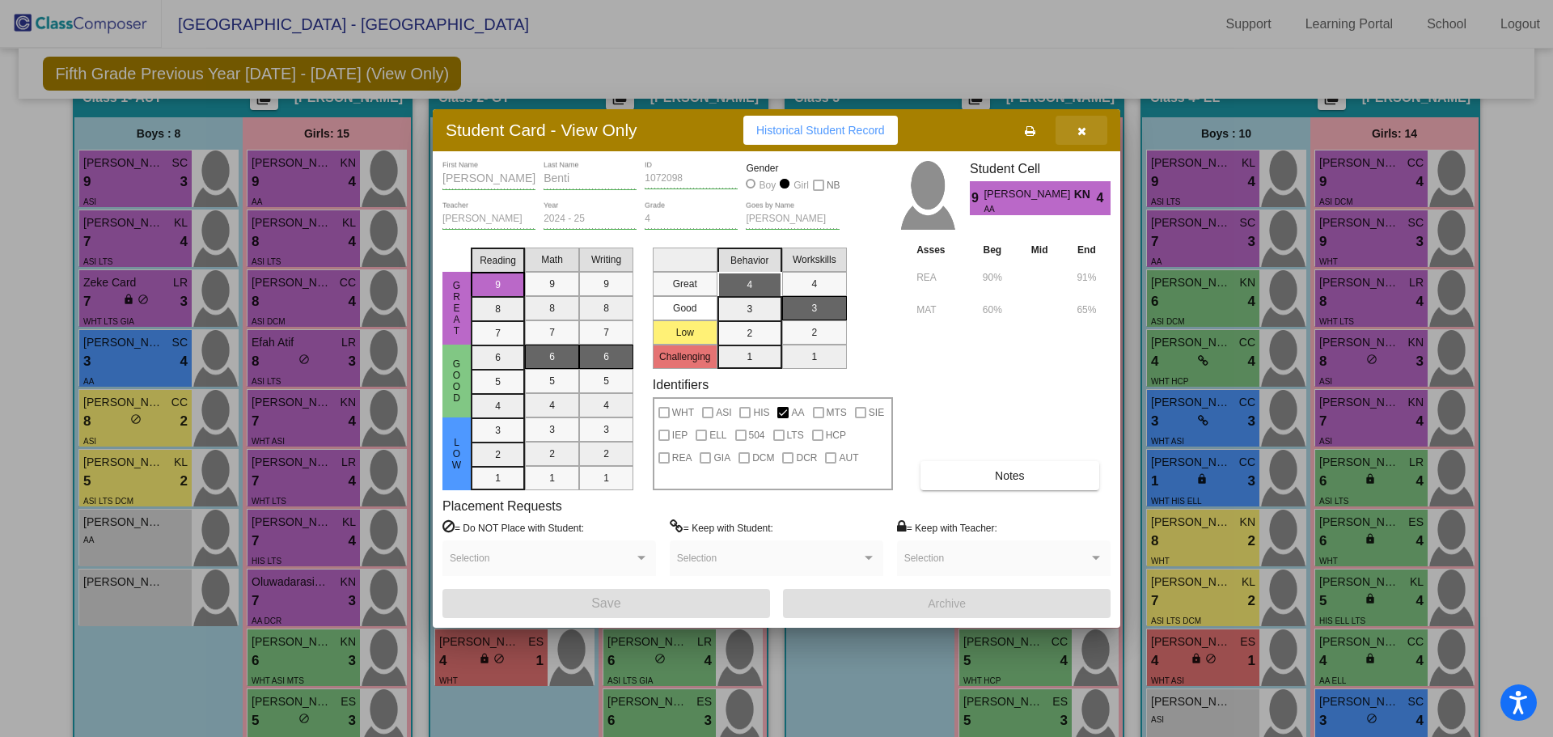
click at [1080, 134] on icon "button" at bounding box center [1081, 130] width 9 height 11
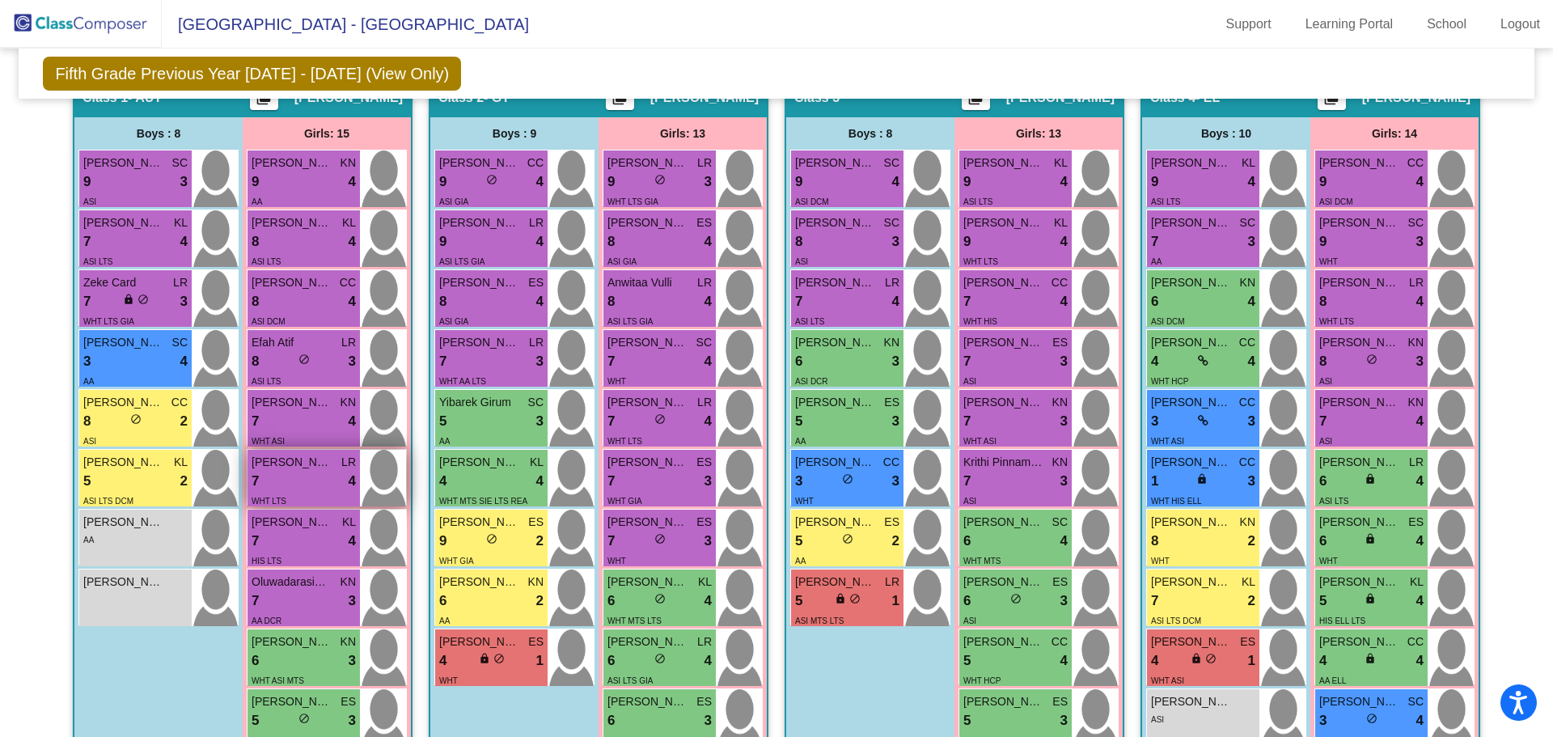
click at [321, 492] on div "WHT LTS" at bounding box center [304, 500] width 104 height 17
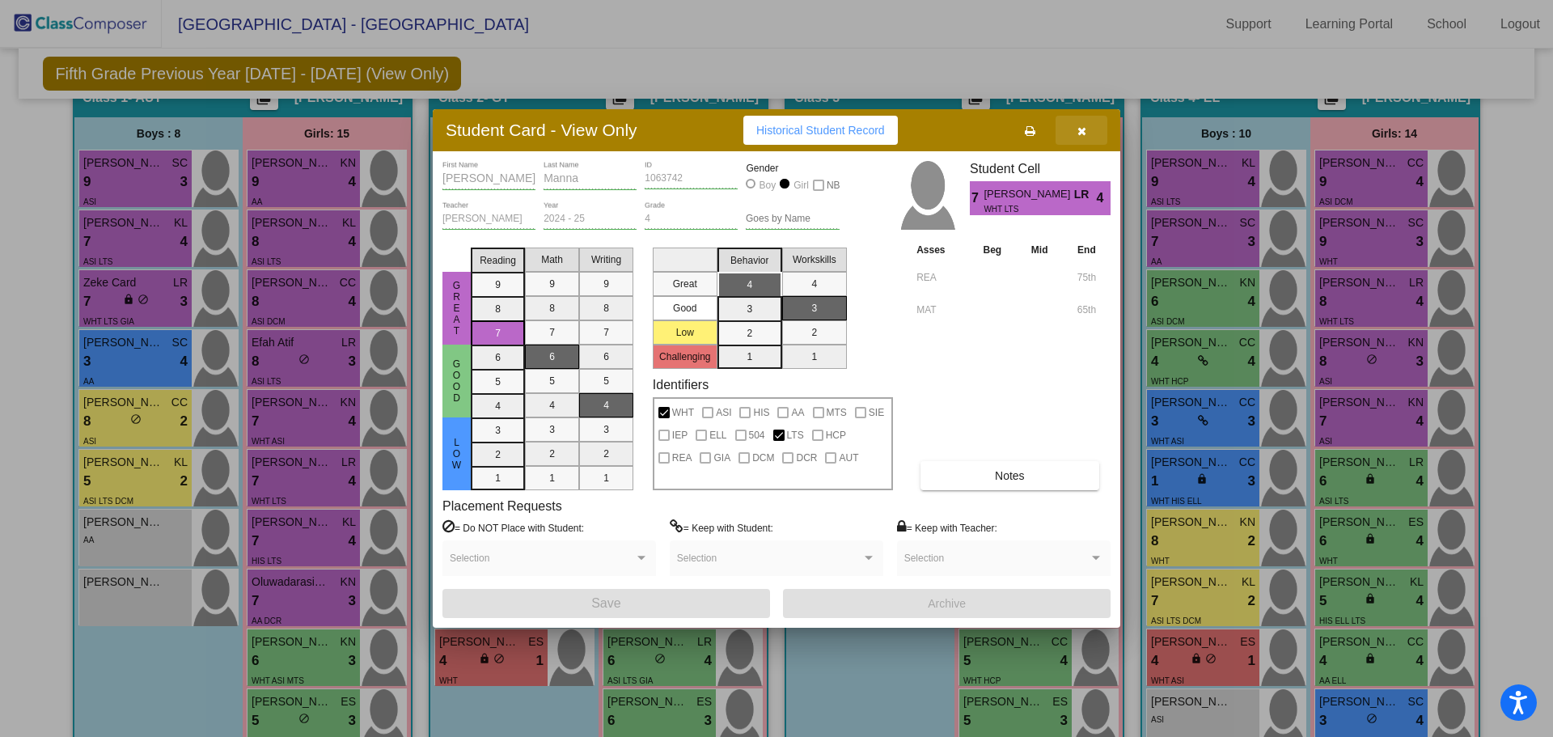
click at [1081, 132] on icon "button" at bounding box center [1081, 130] width 9 height 11
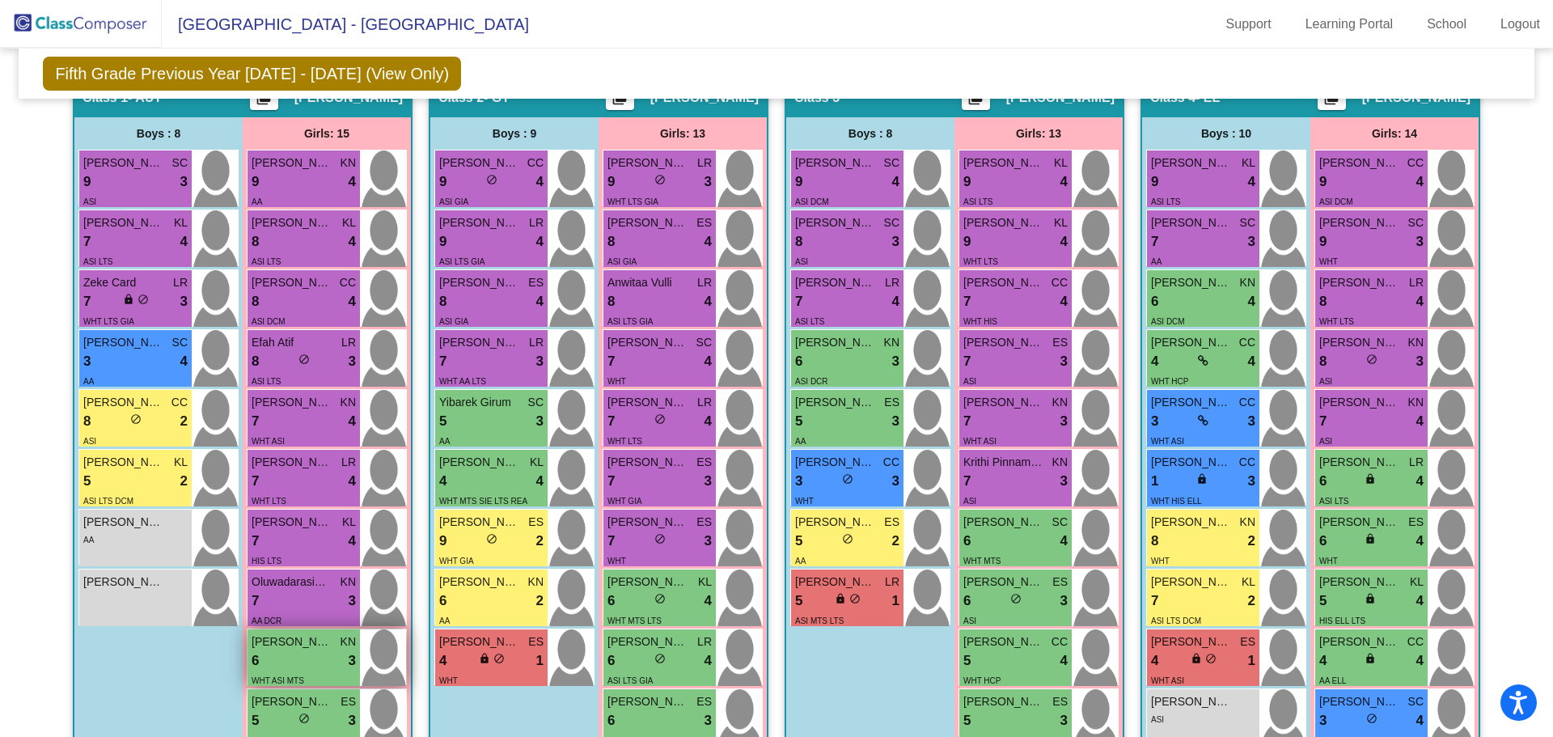
click at [286, 650] on div "6 lock do_not_disturb_alt 3" at bounding box center [304, 660] width 104 height 21
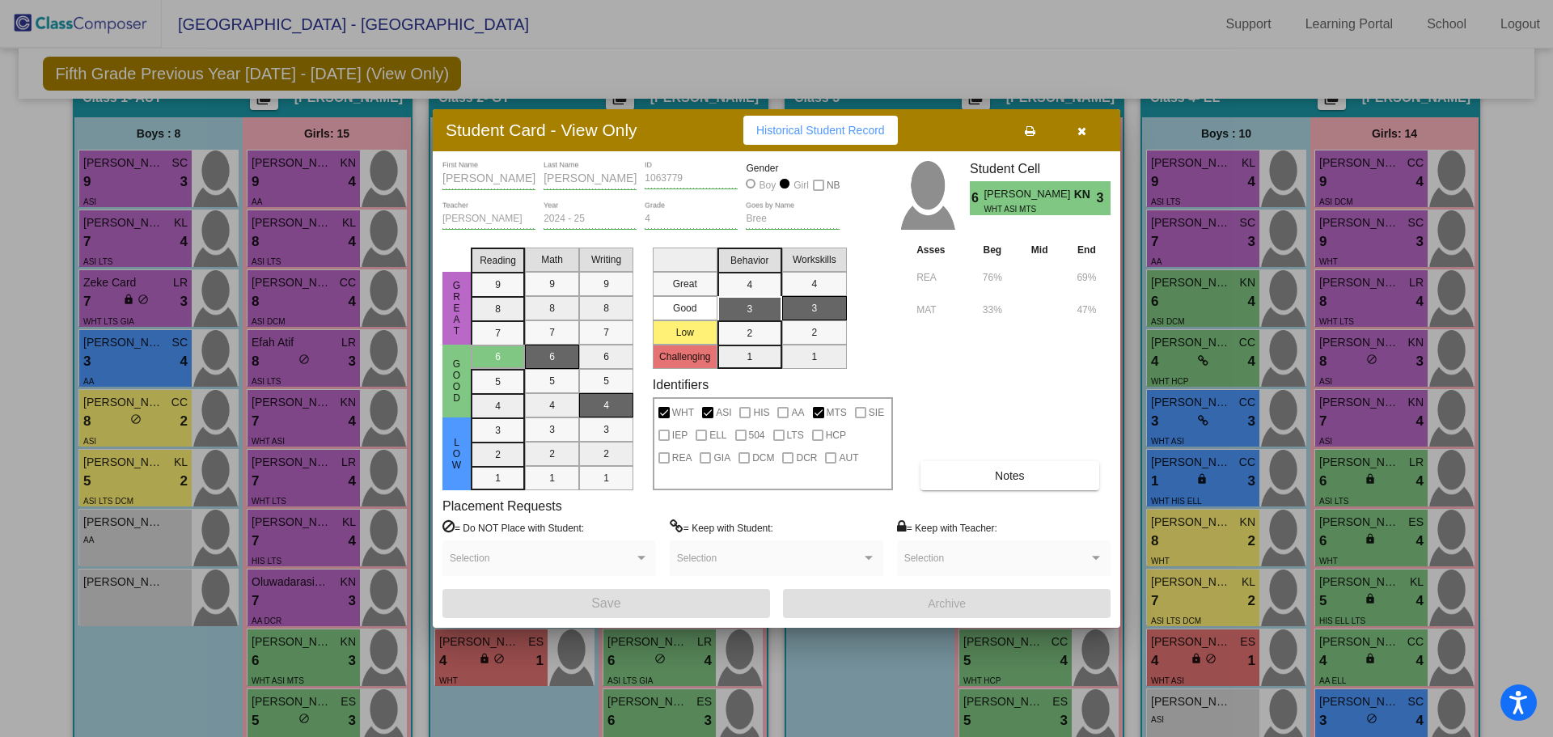
click at [1082, 129] on icon "button" at bounding box center [1081, 130] width 9 height 11
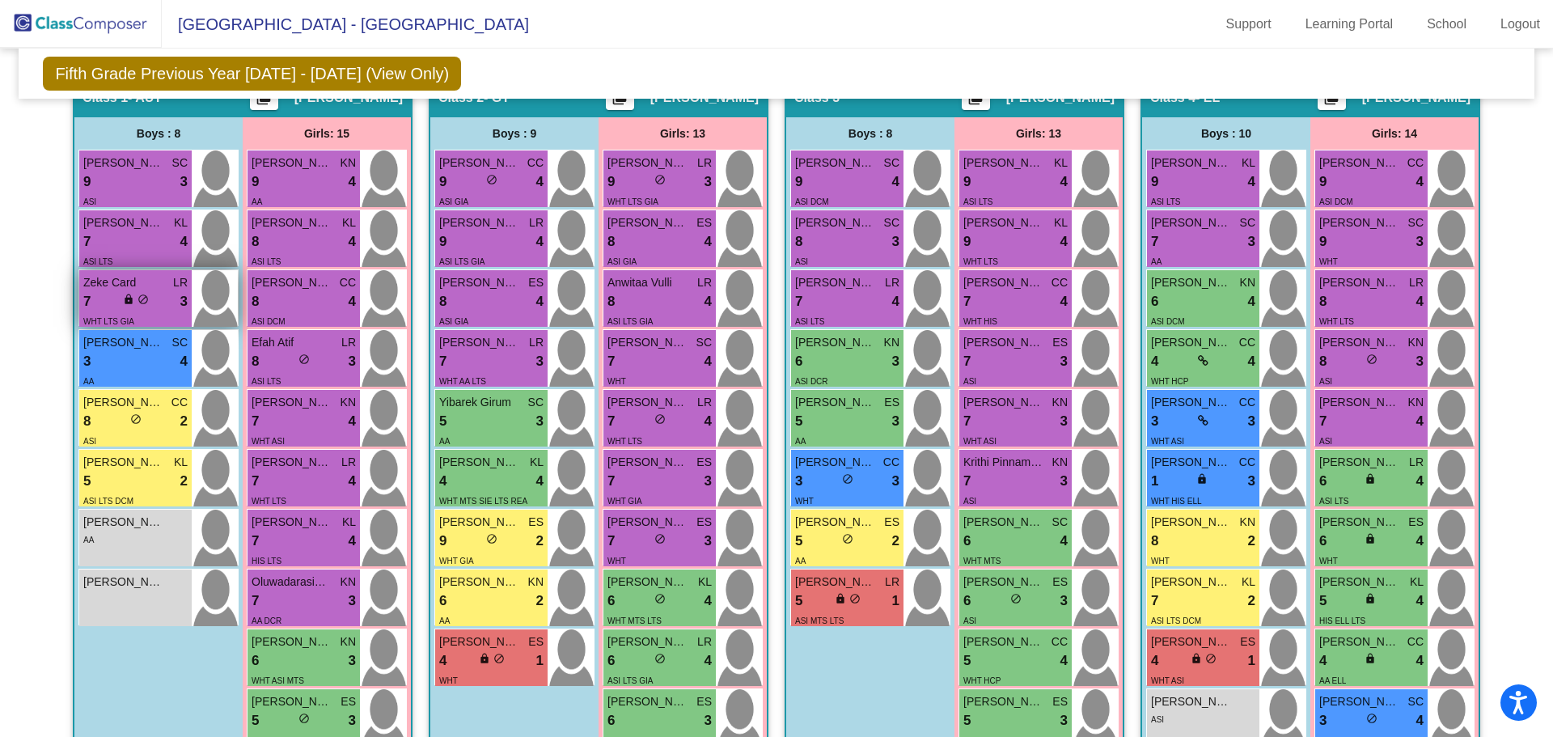
click at [104, 292] on div "7 lock do_not_disturb_alt 3" at bounding box center [135, 301] width 104 height 21
